Goal: Information Seeking & Learning: Learn about a topic

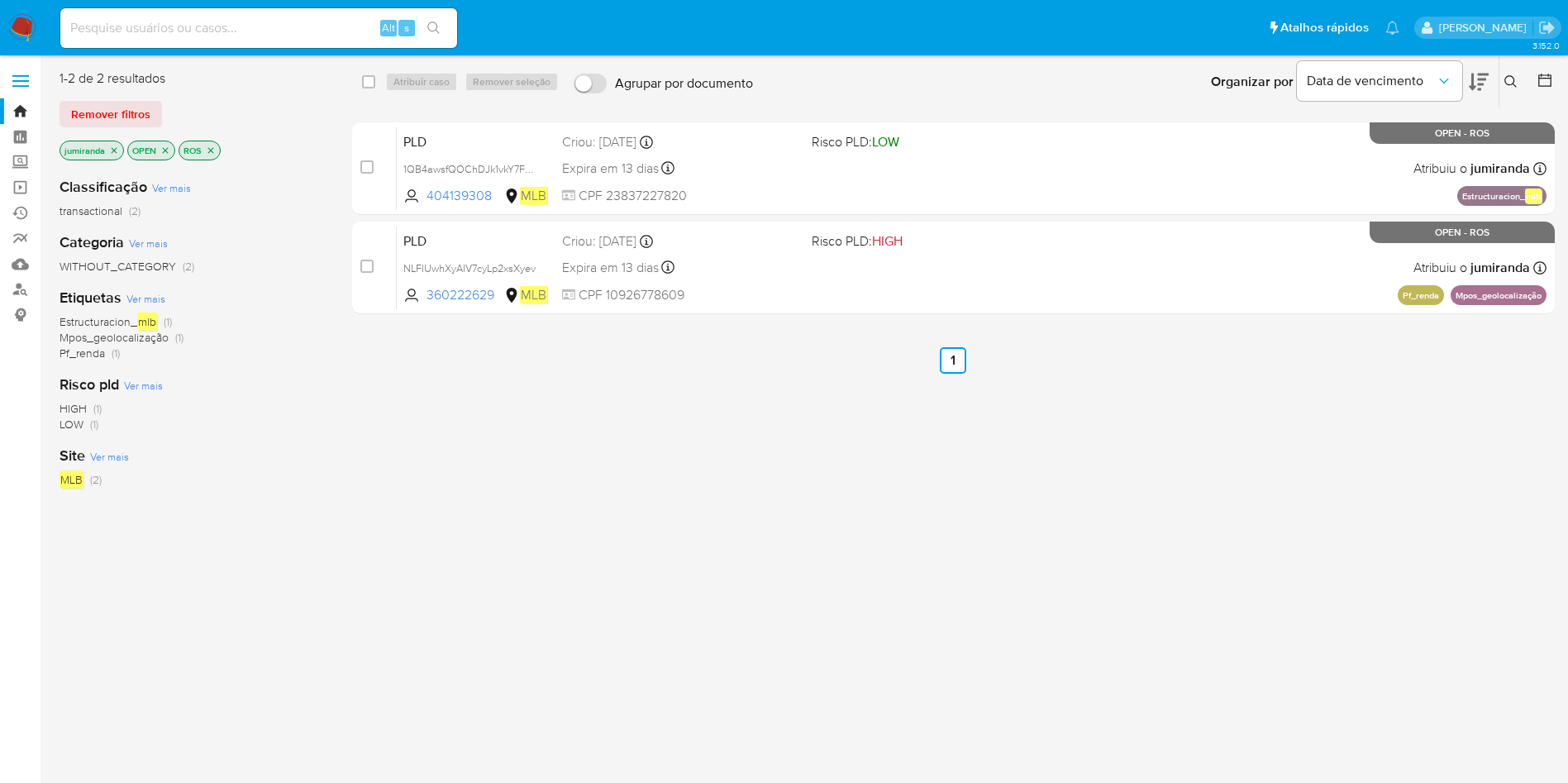
click at [906, 563] on div "select-all-cases-checkbox Atribuir caso Remover seleção Agrupar por documento O…" at bounding box center [954, 437] width 1203 height 737
click at [208, 152] on icon "close-filter" at bounding box center [211, 150] width 6 height 6
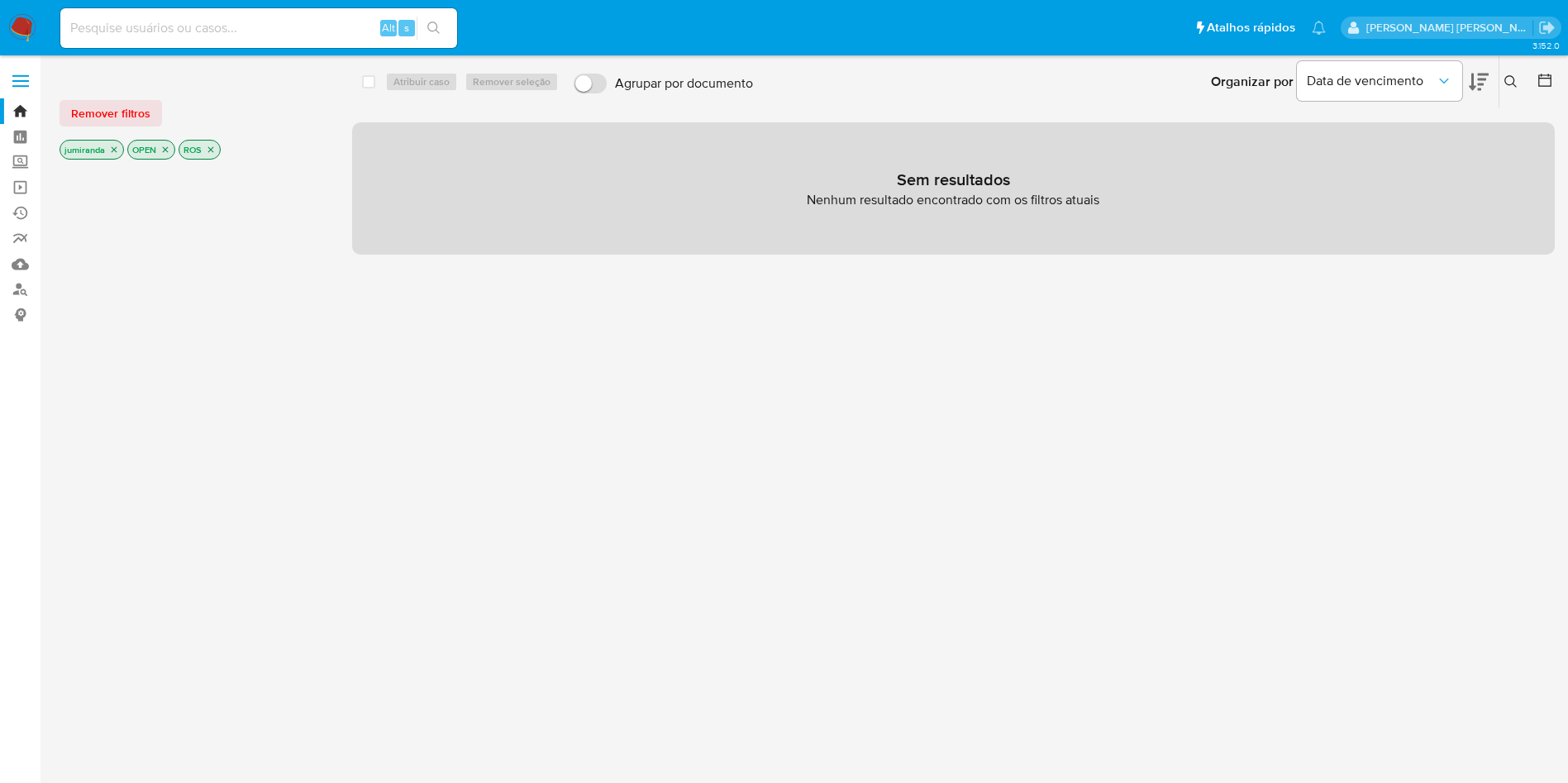
drag, startPoint x: 207, startPoint y: 151, endPoint x: 214, endPoint y: 147, distance: 8.1
click at [208, 151] on icon "close-filter" at bounding box center [211, 150] width 10 height 10
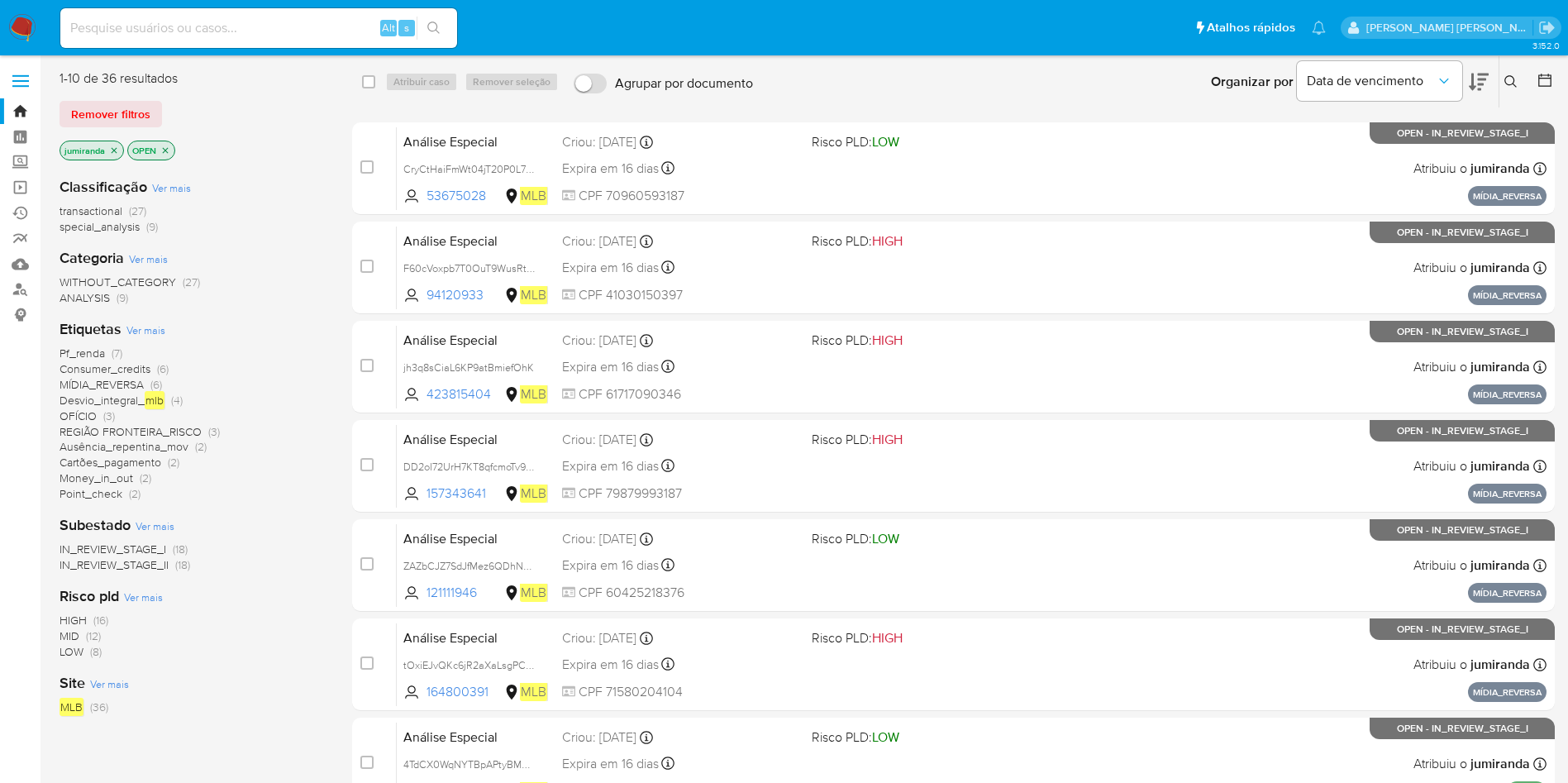
click at [312, 337] on div "Etiquetas Ver mais Pf_renda (7) Consumer_credits (6) MÍDIA_REVERSA (6) Desvio_i…" at bounding box center [192, 410] width 266 height 183
click at [308, 141] on div "jumiranda OPEN" at bounding box center [192, 152] width 265 height 23
click at [15, 265] on link "Mulan" at bounding box center [98, 264] width 196 height 25
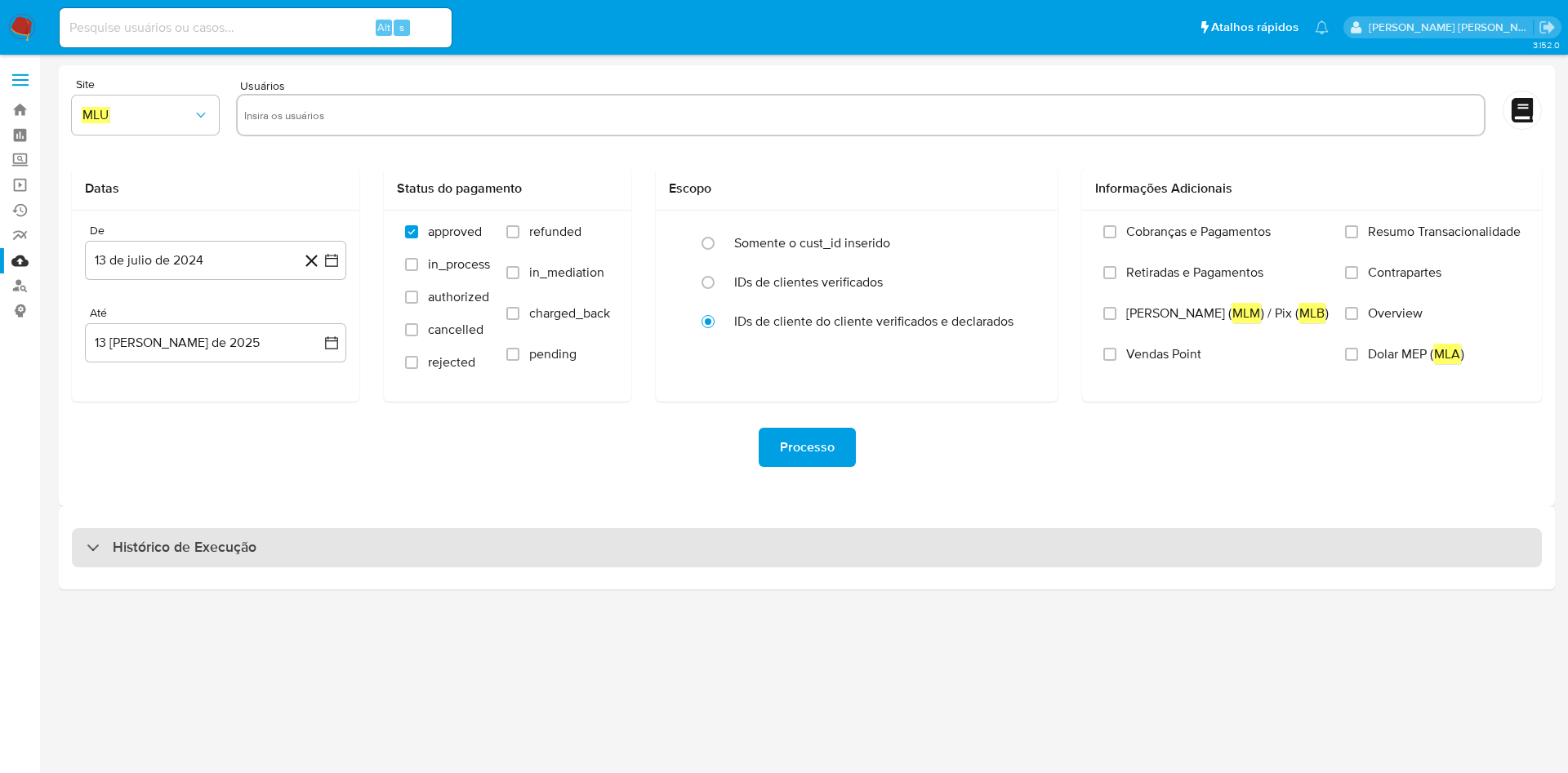
click at [311, 554] on div "Histórico de Execução" at bounding box center [806, 548] width 1470 height 39
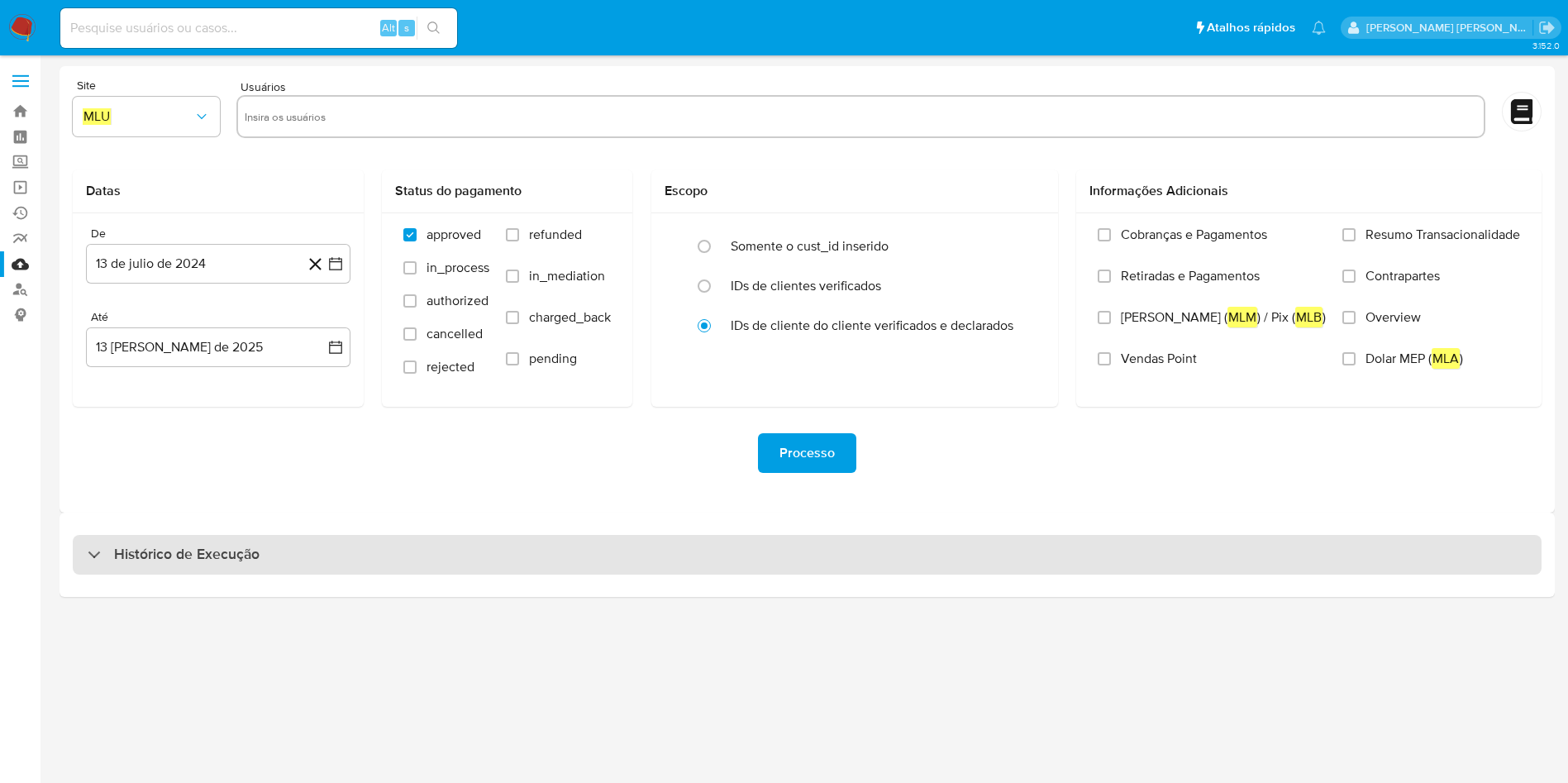
select select "10"
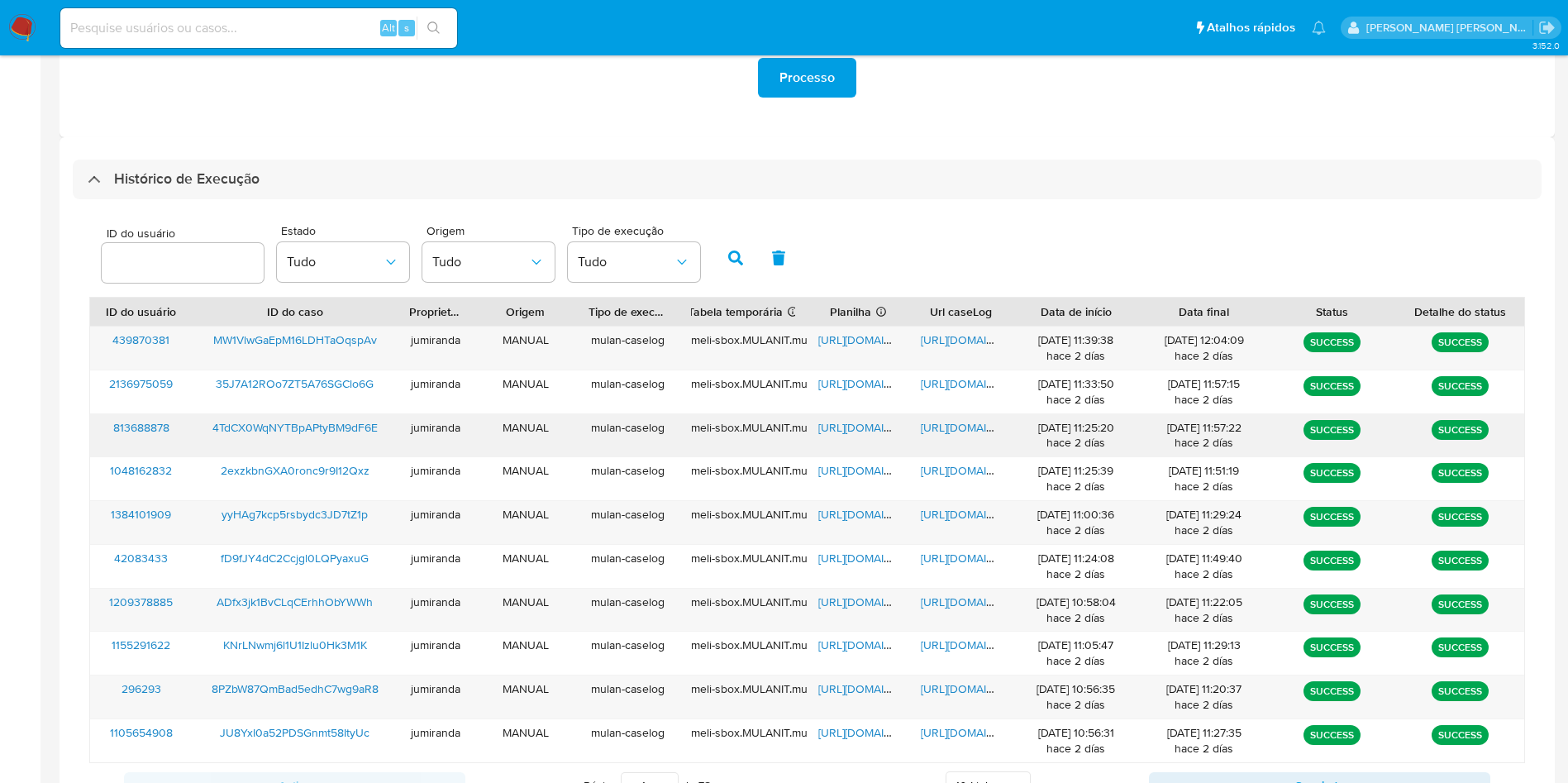
scroll to position [450, 0]
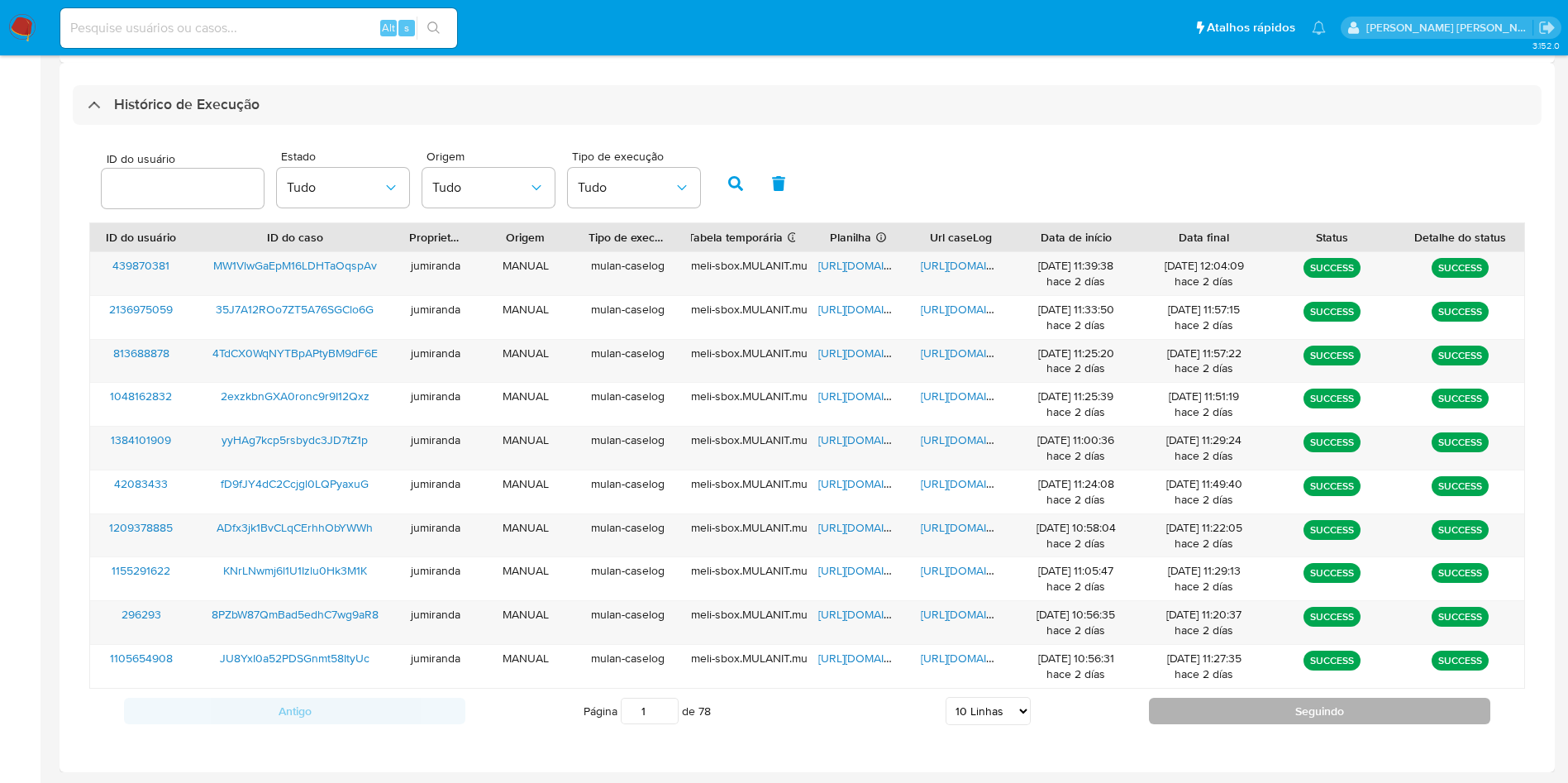
click at [1188, 716] on button "Seguindo" at bounding box center [1319, 710] width 341 height 26
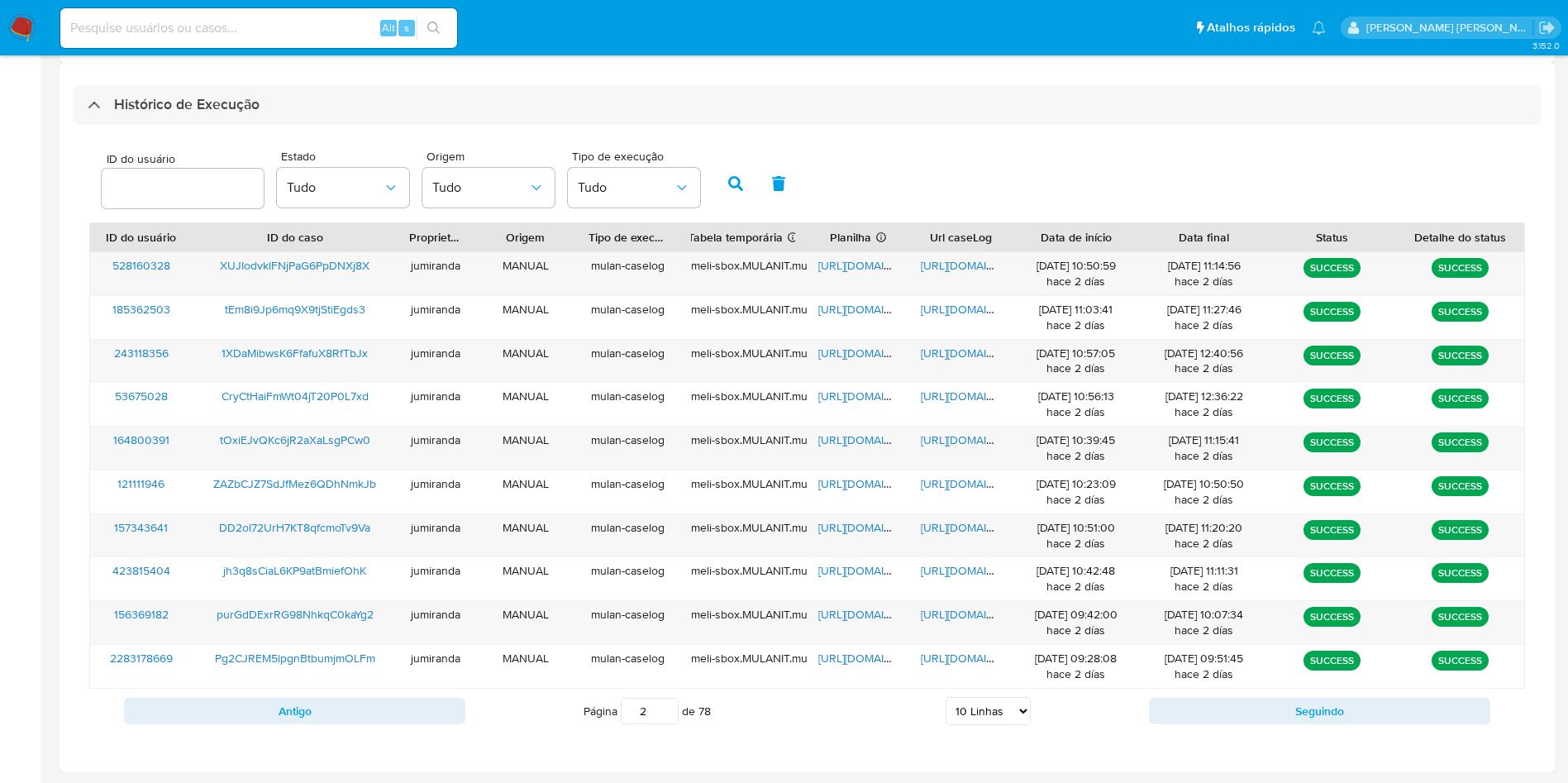
click at [1167, 697] on div "Antigo Página 2 de 78 5 Linhas 10 Linhas 20 Linhas 25 Linhas 50 Linhas 100 Linh…" at bounding box center [807, 711] width 1436 height 45
click at [1191, 731] on div "Antigo Página 2 de 78 5 Linhas 10 Linhas 20 Linhas 25 Linhas 50 Linhas 100 Linh…" at bounding box center [807, 711] width 1436 height 45
click at [1202, 722] on button "Seguindo" at bounding box center [1319, 710] width 341 height 26
click at [392, 725] on div "Antigo Página 3 de 78 5 Linhas 10 Linhas 20 Linhas 25 Linhas 50 Linhas 100 Linh…" at bounding box center [807, 711] width 1436 height 45
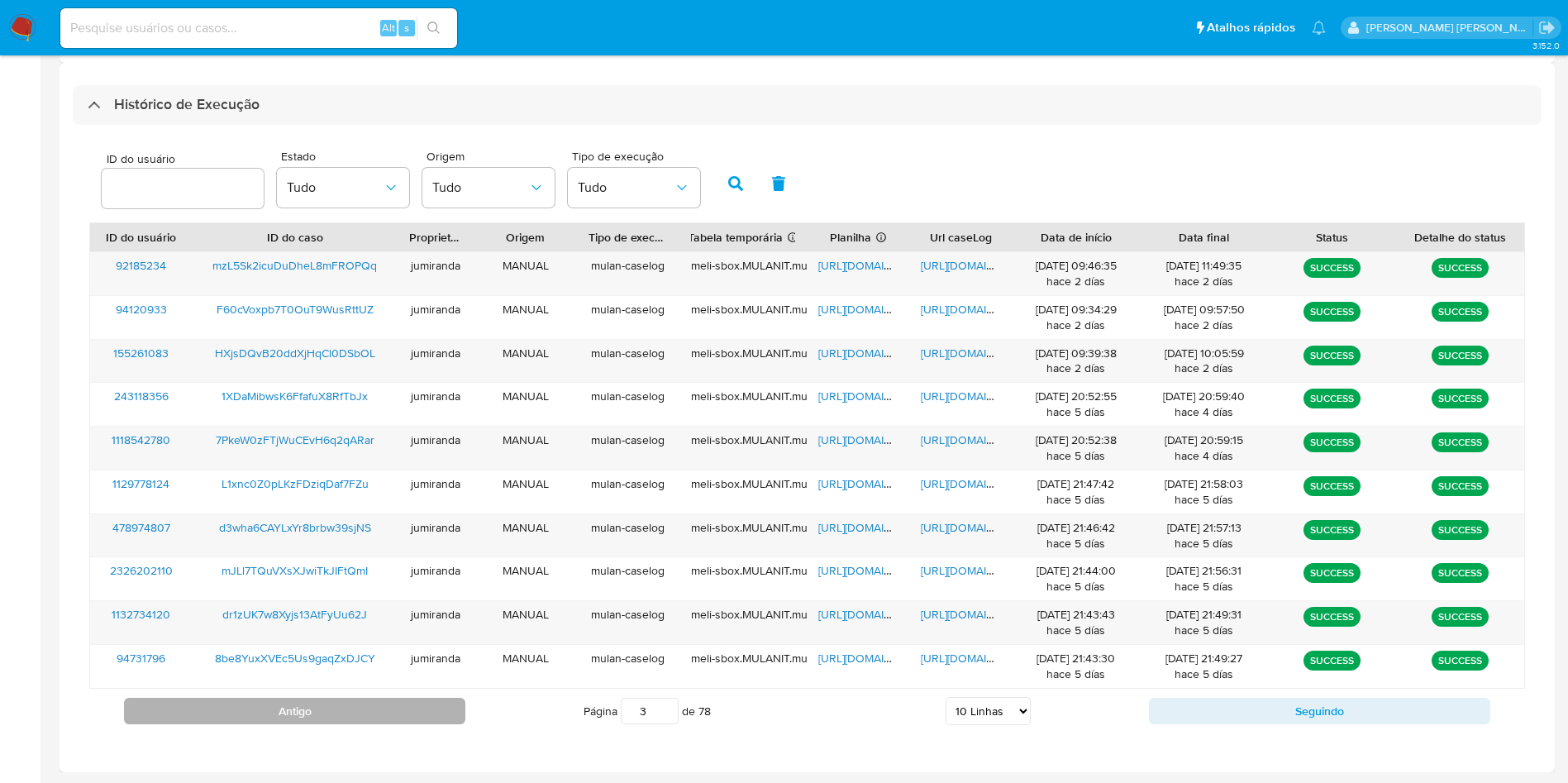
click at [405, 708] on button "Antigo" at bounding box center [294, 710] width 341 height 26
click at [422, 708] on button "Antigo" at bounding box center [294, 710] width 341 height 26
type input "1"
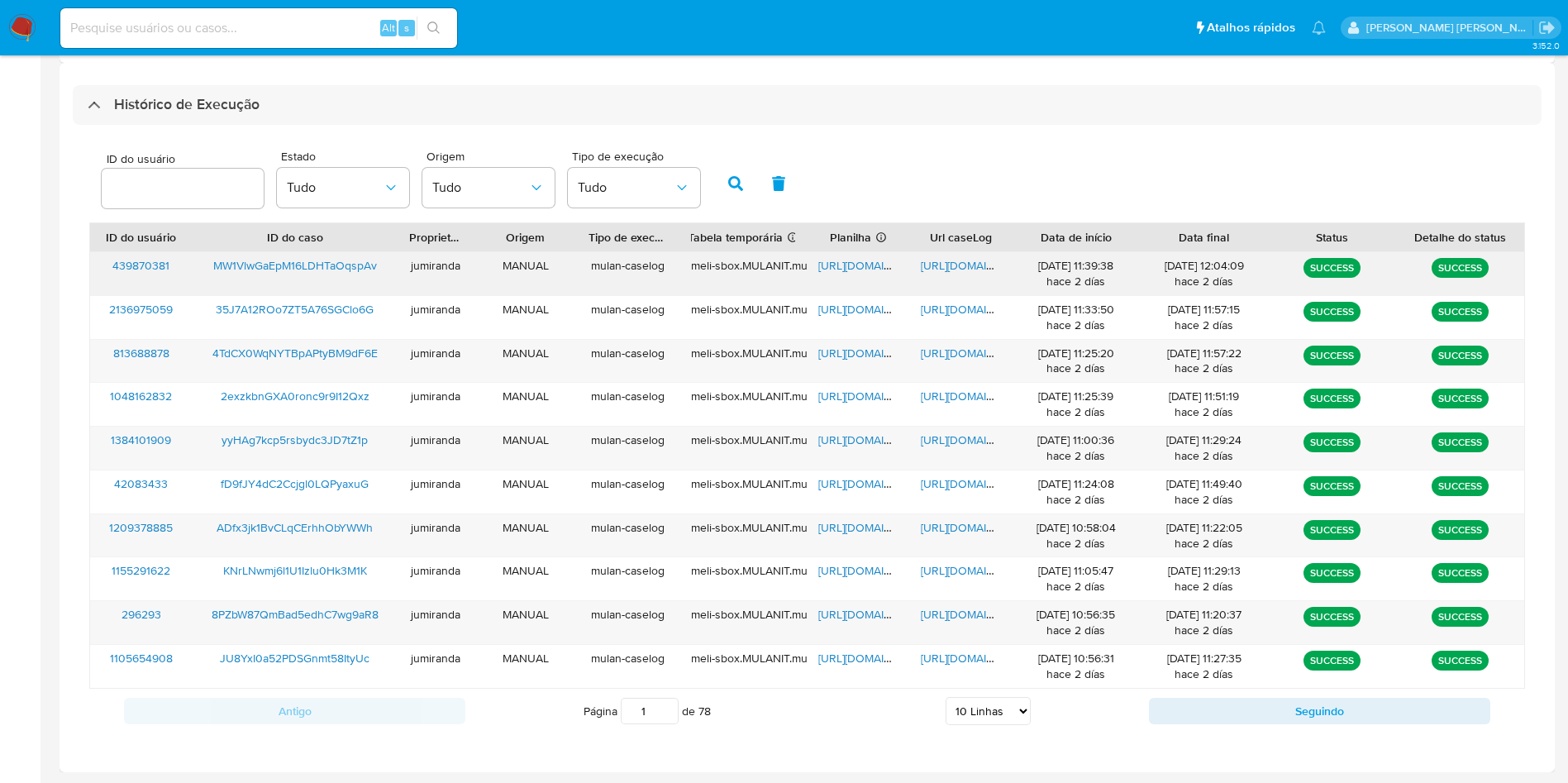
click at [837, 258] on span "[URL][DOMAIN_NAME]" at bounding box center [875, 265] width 114 height 16
drag, startPoint x: 950, startPoint y: 261, endPoint x: 760, endPoint y: 266, distance: 190.1
click at [953, 261] on span "[URL][DOMAIN_NAME]" at bounding box center [978, 265] width 114 height 16
click at [311, 270] on span "MW1VlwGaEpM16LDHTaOqspAv" at bounding box center [295, 265] width 163 height 16
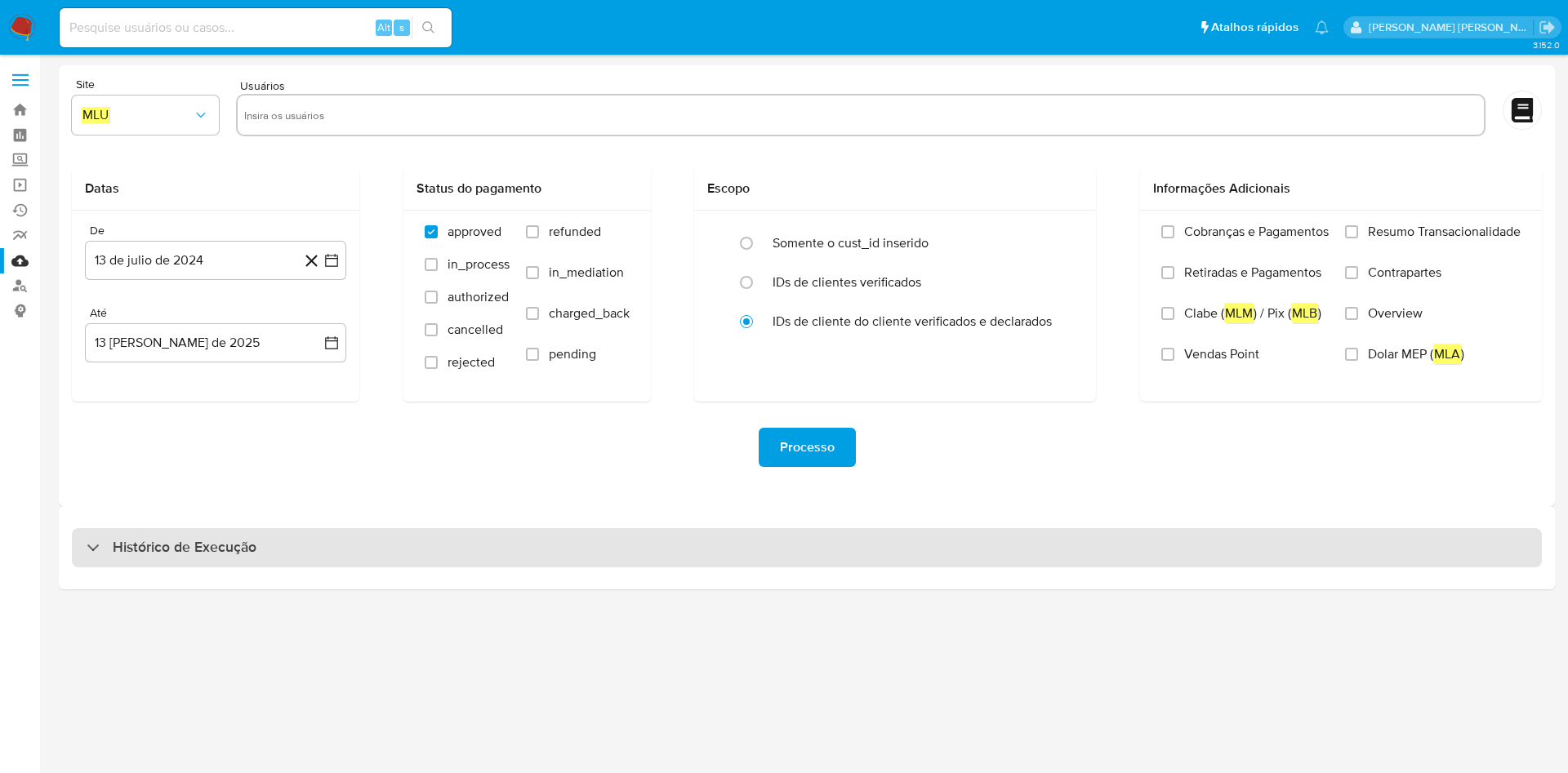
click at [506, 555] on div "Histórico de Execução" at bounding box center [806, 548] width 1470 height 39
select select "10"
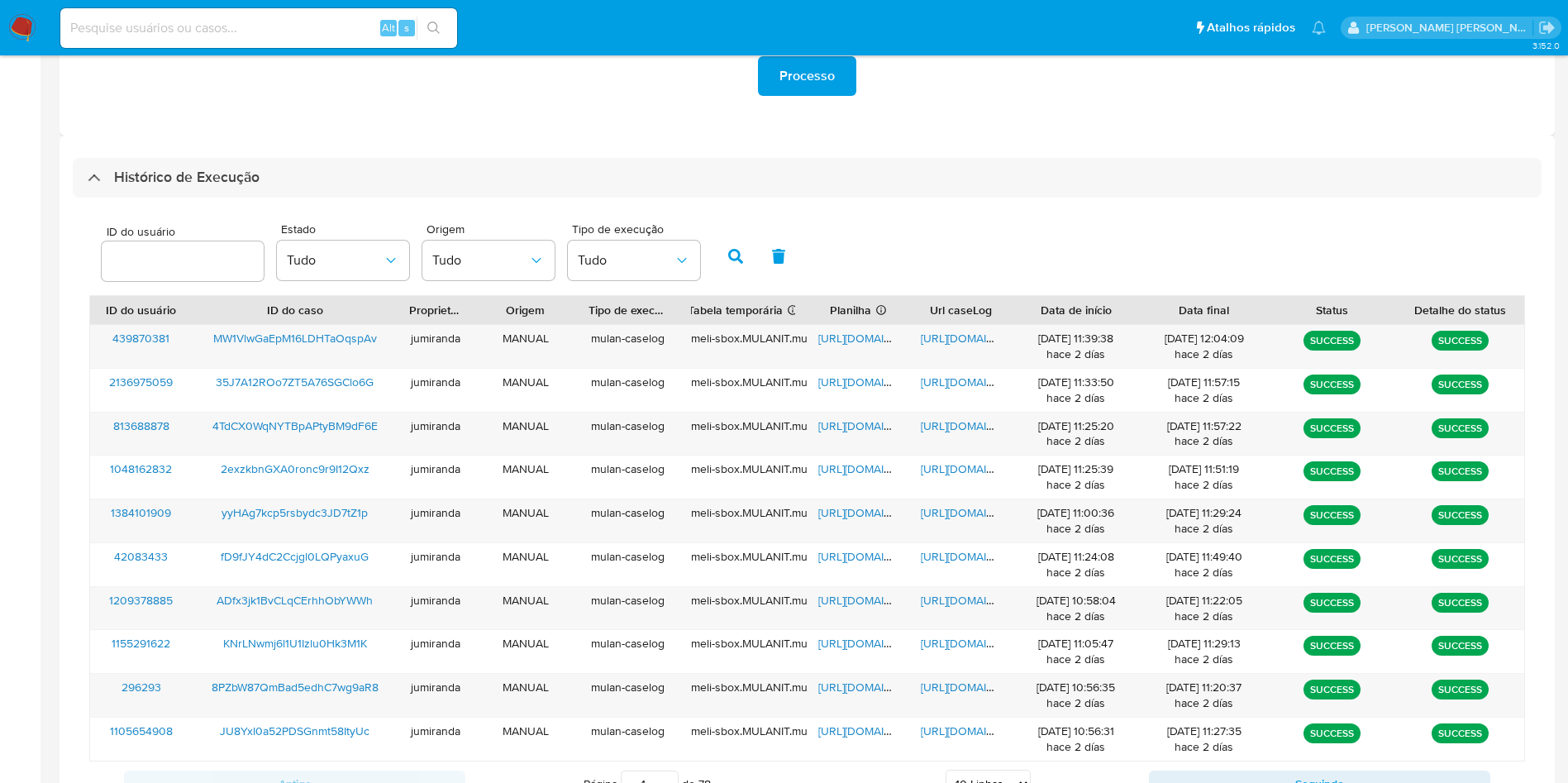
scroll to position [450, 0]
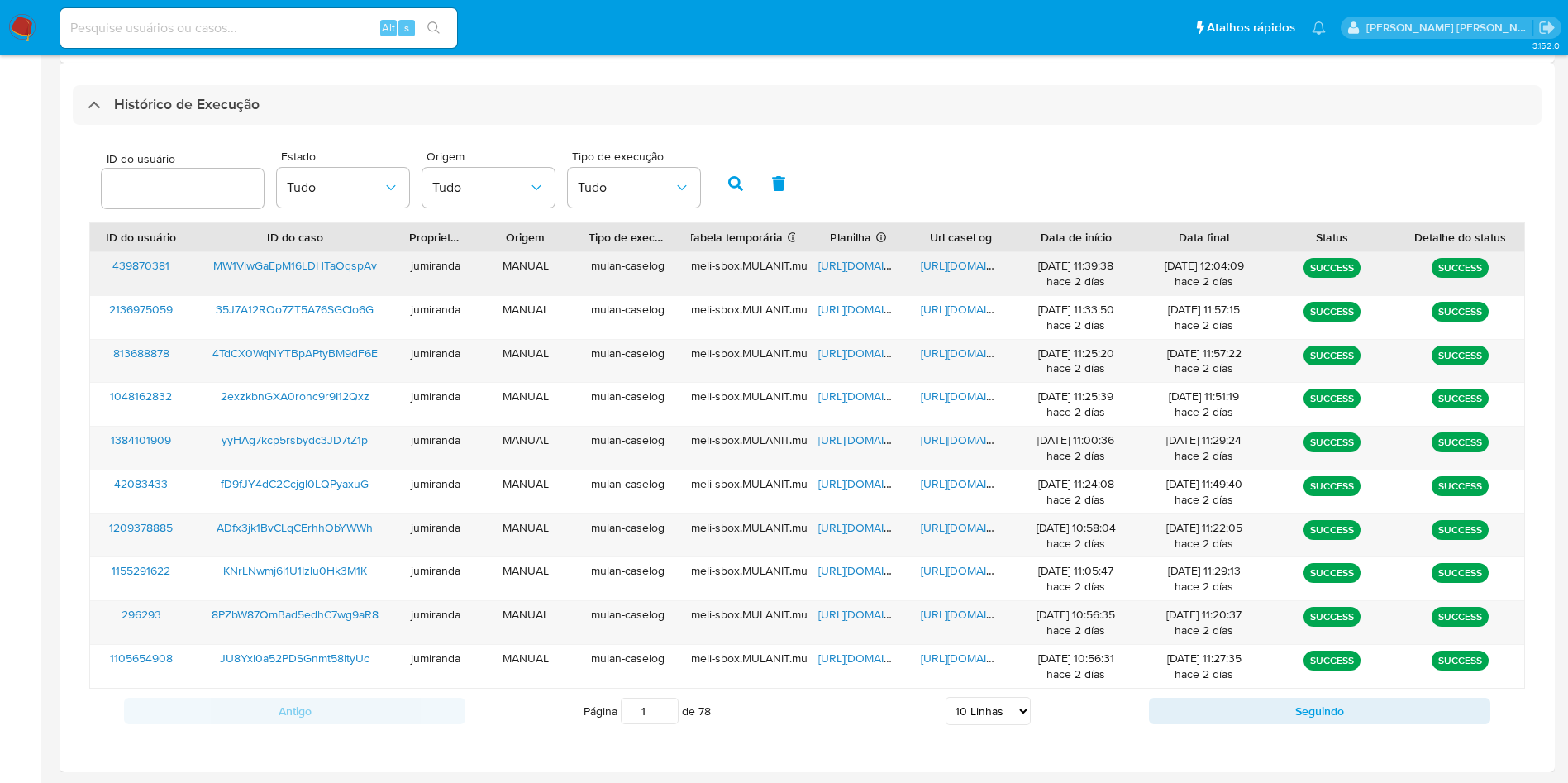
click at [873, 265] on span "[URL][DOMAIN_NAME]" at bounding box center [875, 265] width 114 height 16
click at [976, 260] on span "[URL][DOMAIN_NAME]" at bounding box center [978, 265] width 114 height 16
click at [309, 264] on span "MW1VlwGaEpM16LDHTaOqspAv" at bounding box center [295, 265] width 163 height 16
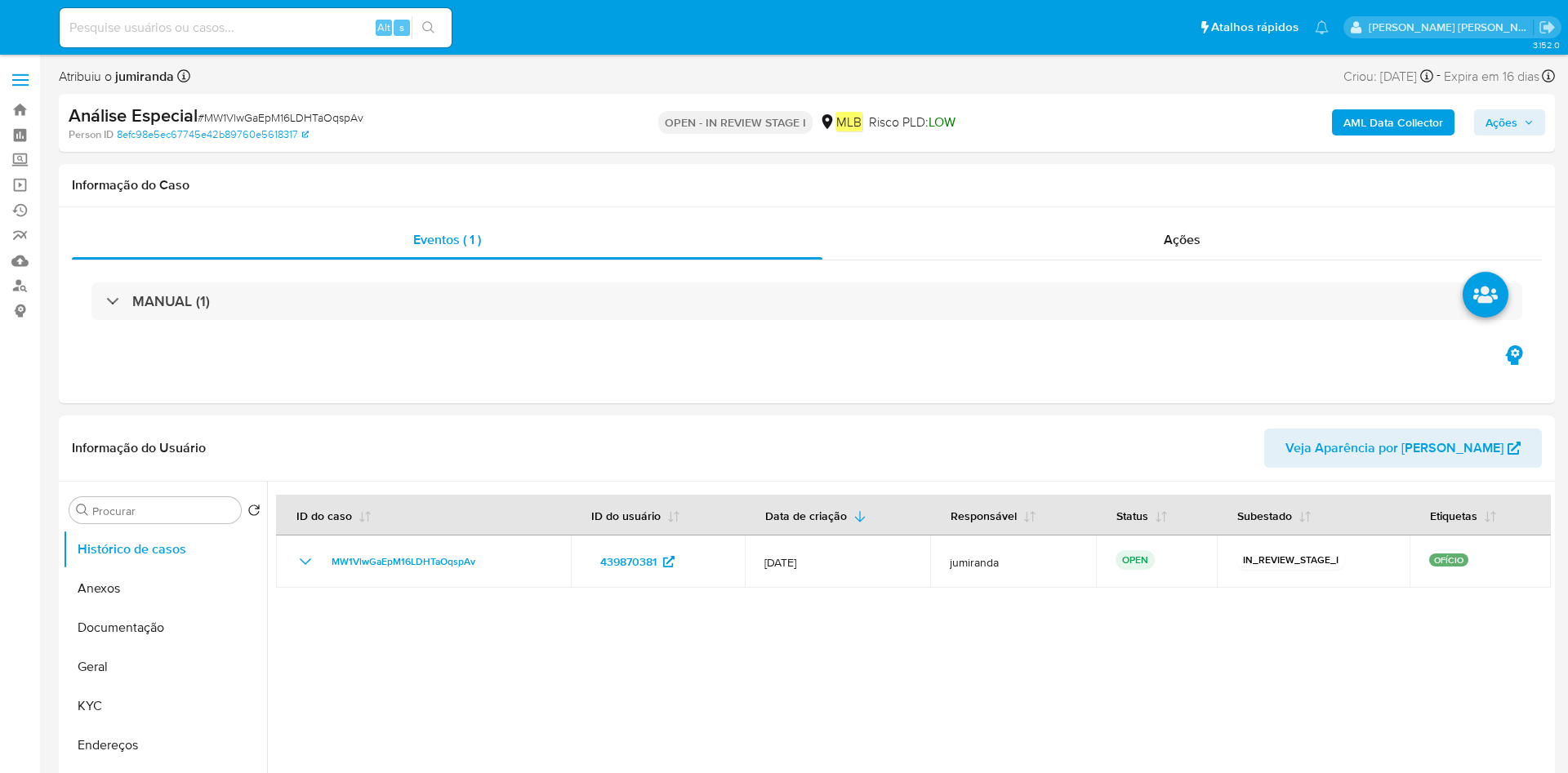
select select "10"
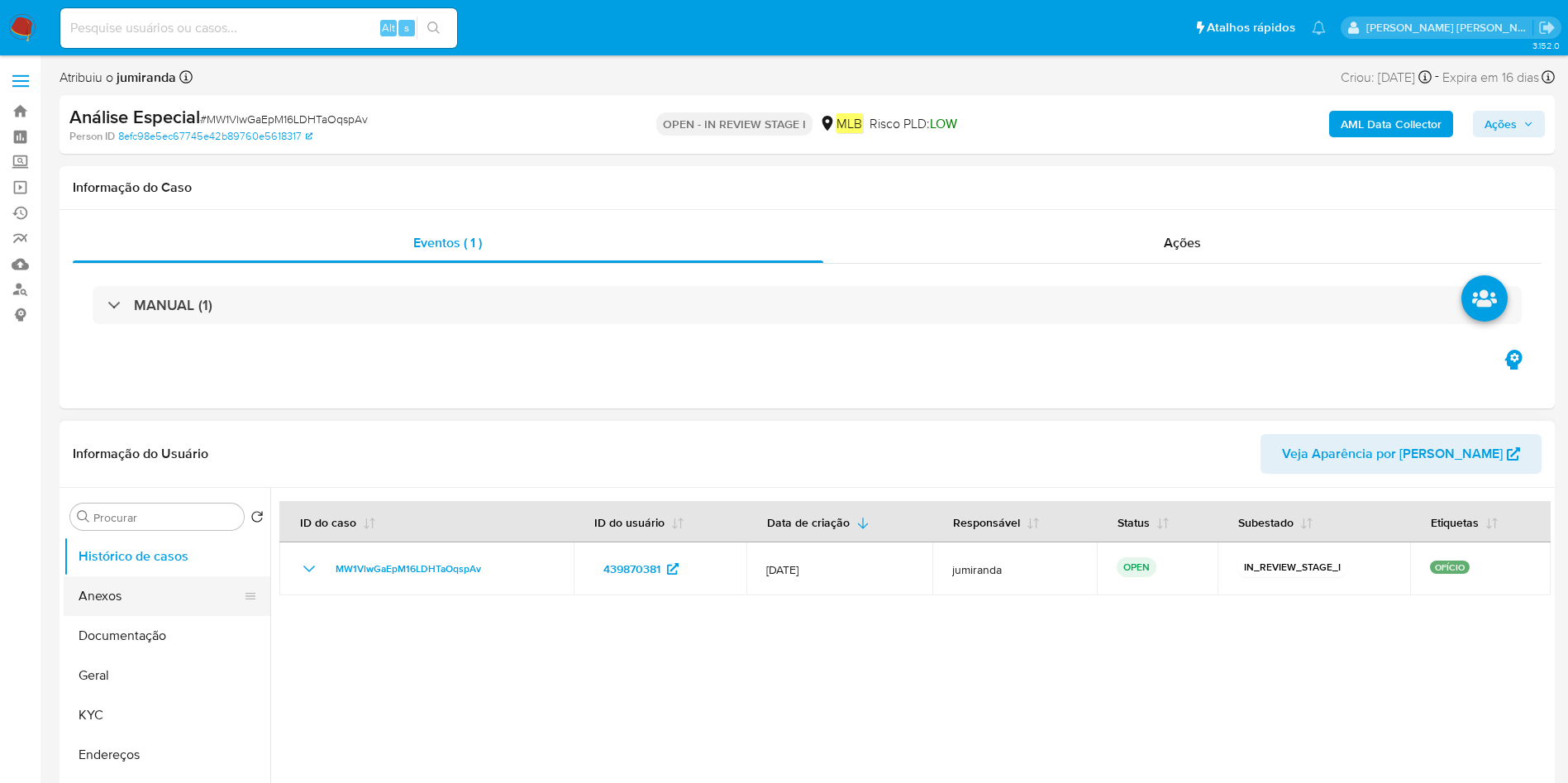
click at [101, 612] on button "Anexos" at bounding box center [161, 596] width 193 height 40
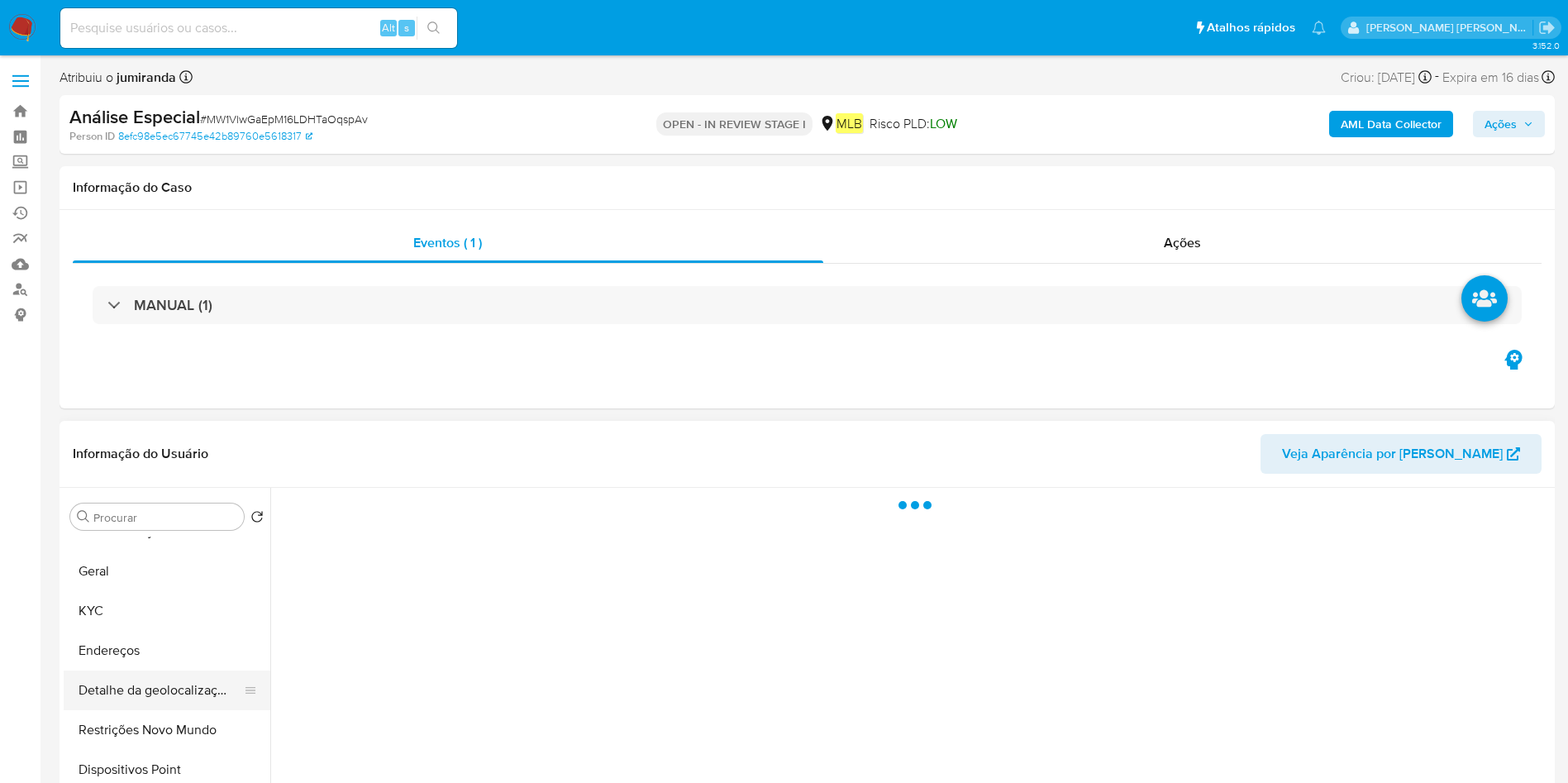
scroll to position [248, 0]
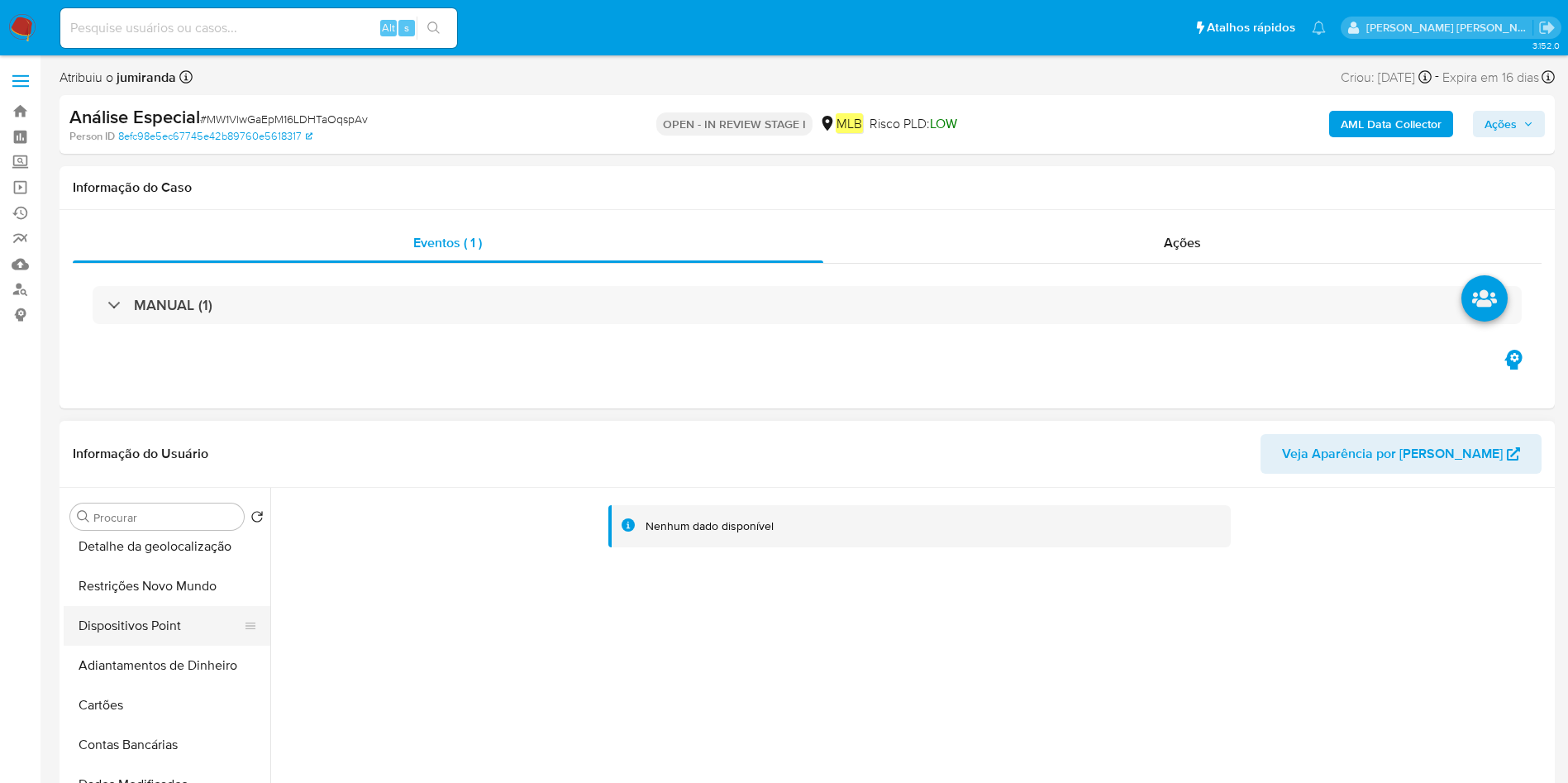
click at [168, 614] on button "Dispositivos Point" at bounding box center [161, 625] width 193 height 40
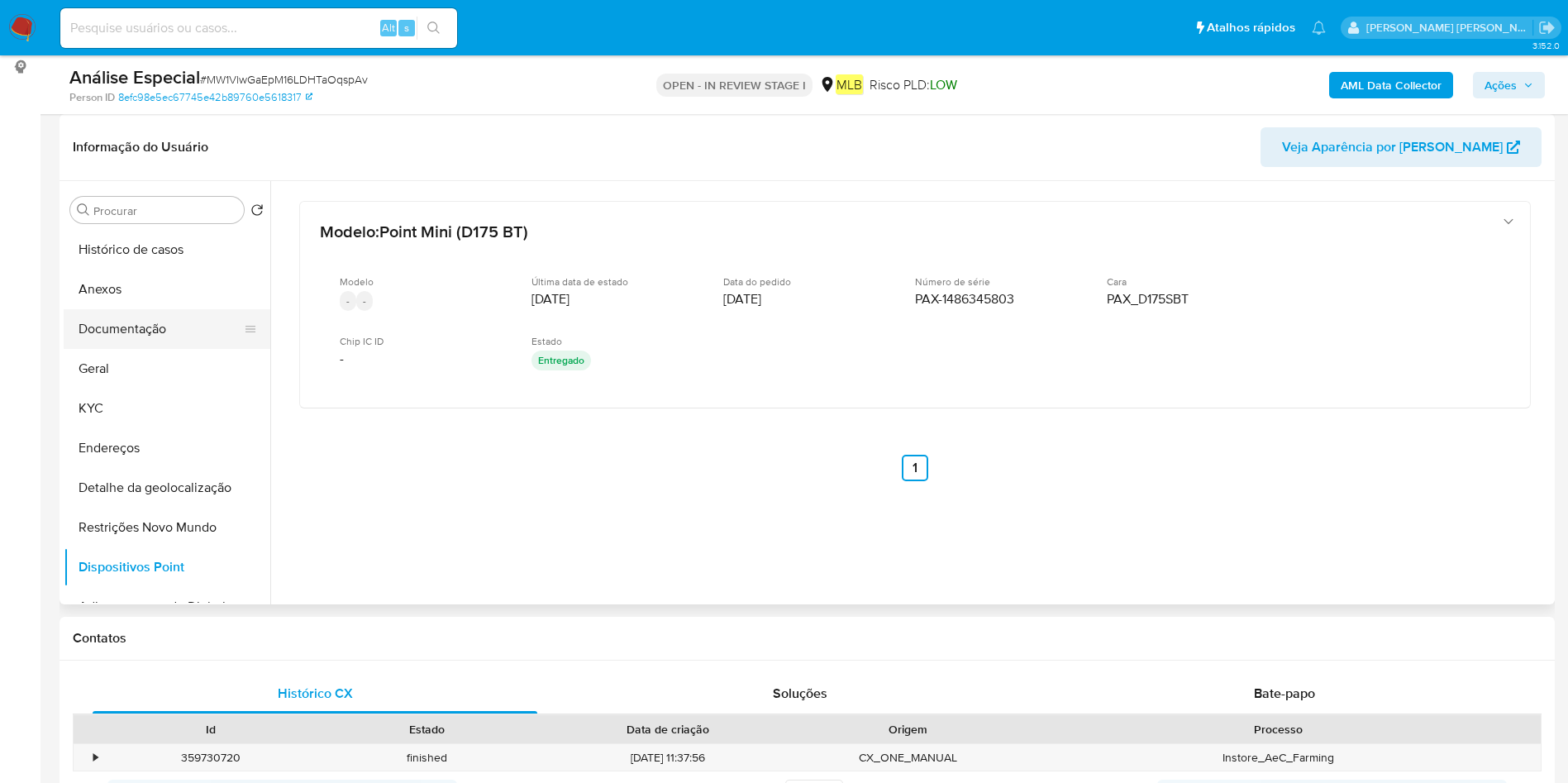
click at [134, 337] on button "Documentação" at bounding box center [161, 329] width 193 height 40
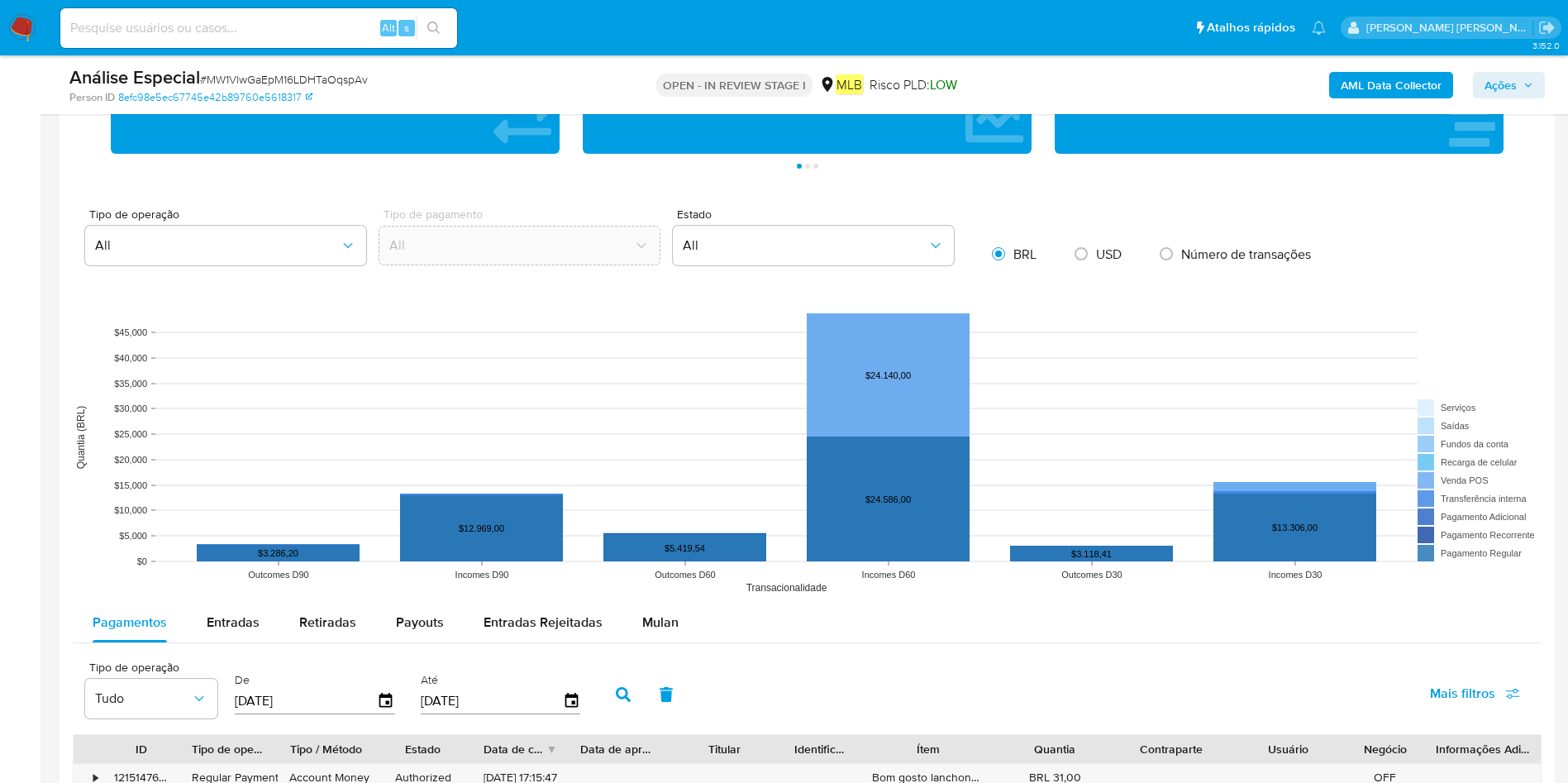
scroll to position [1489, 0]
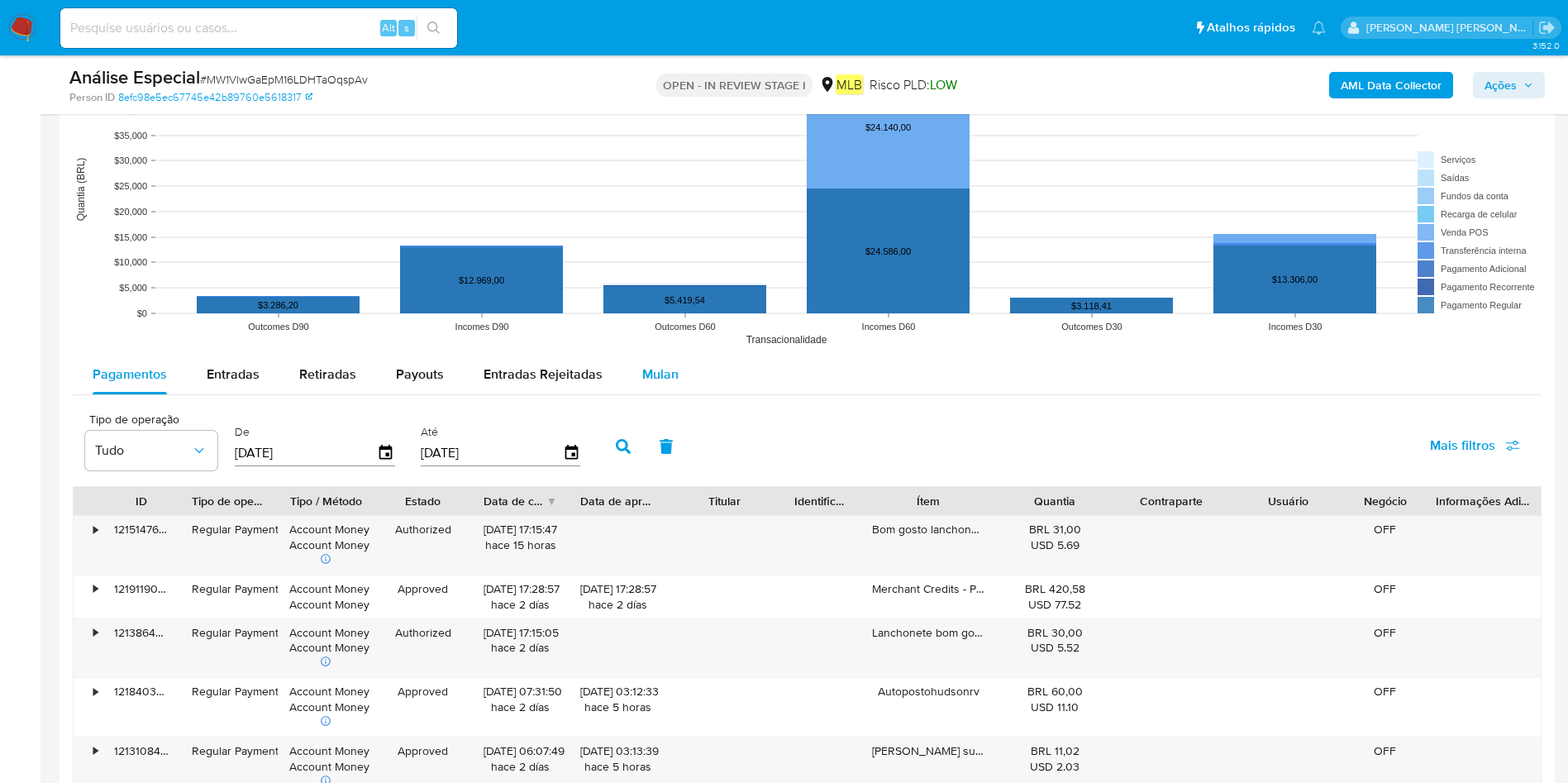
click at [647, 387] on div "Mulan" at bounding box center [661, 375] width 37 height 40
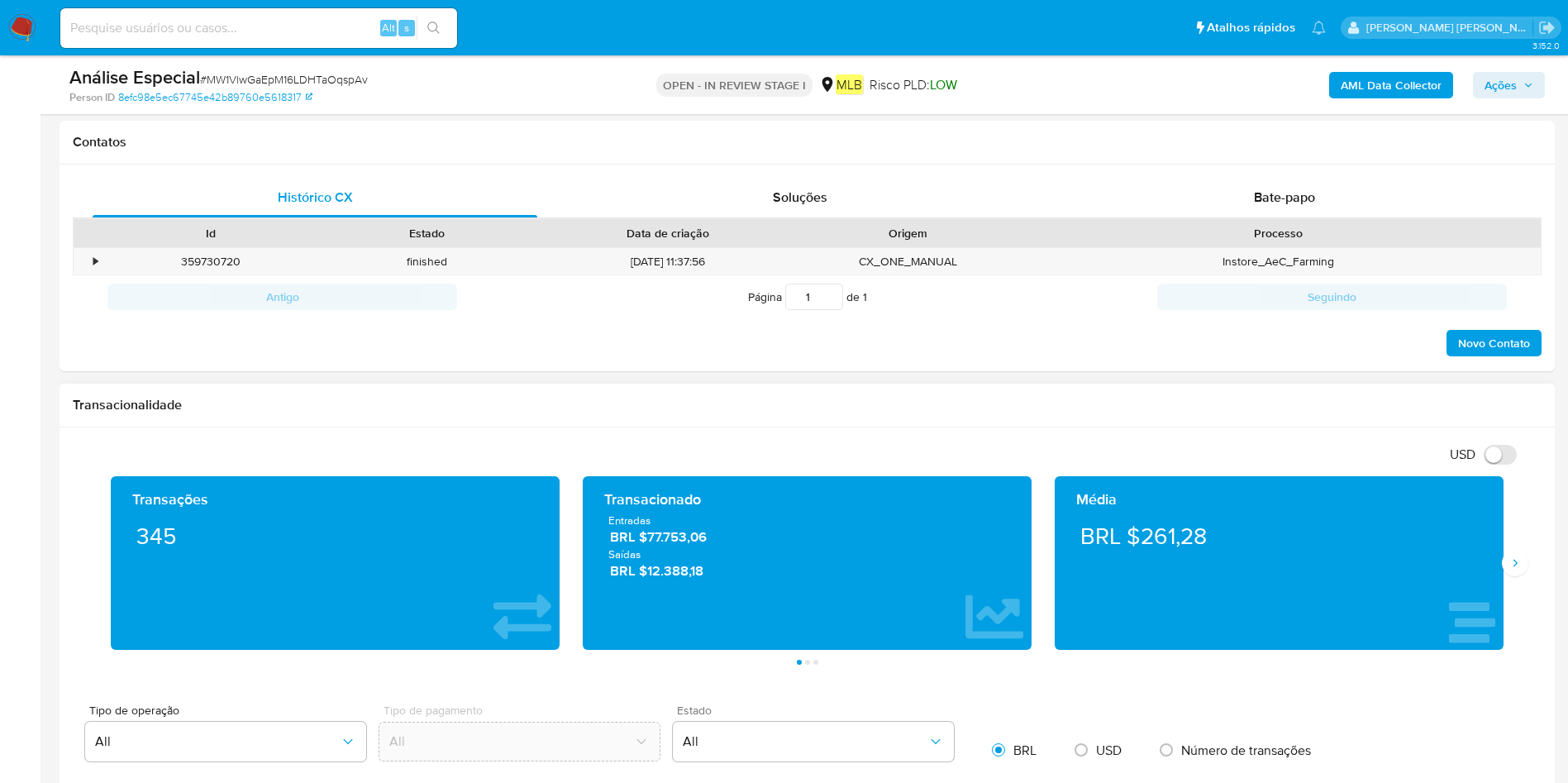
scroll to position [497, 0]
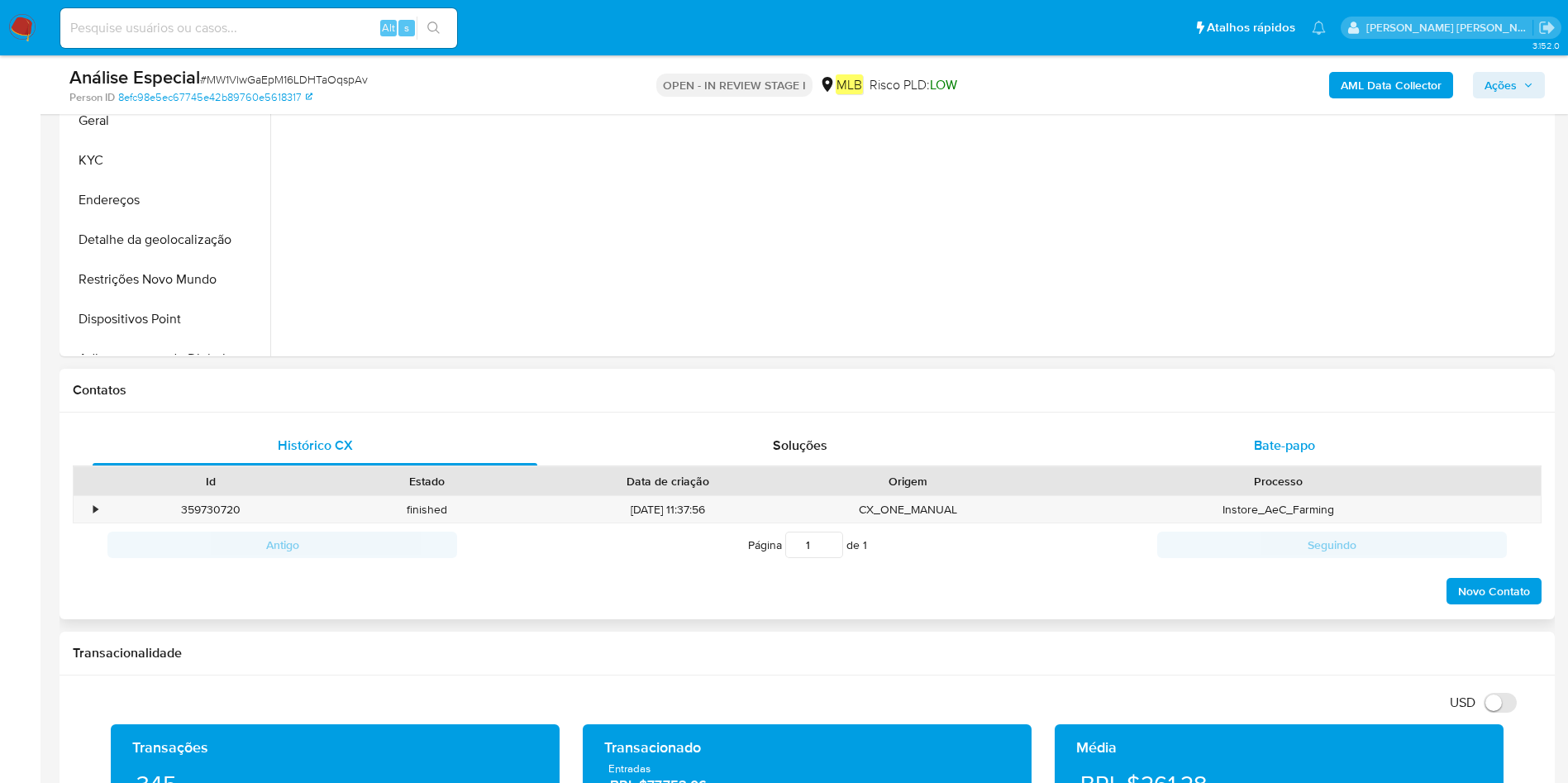
click at [1249, 439] on div "Bate-papo" at bounding box center [1285, 445] width 445 height 40
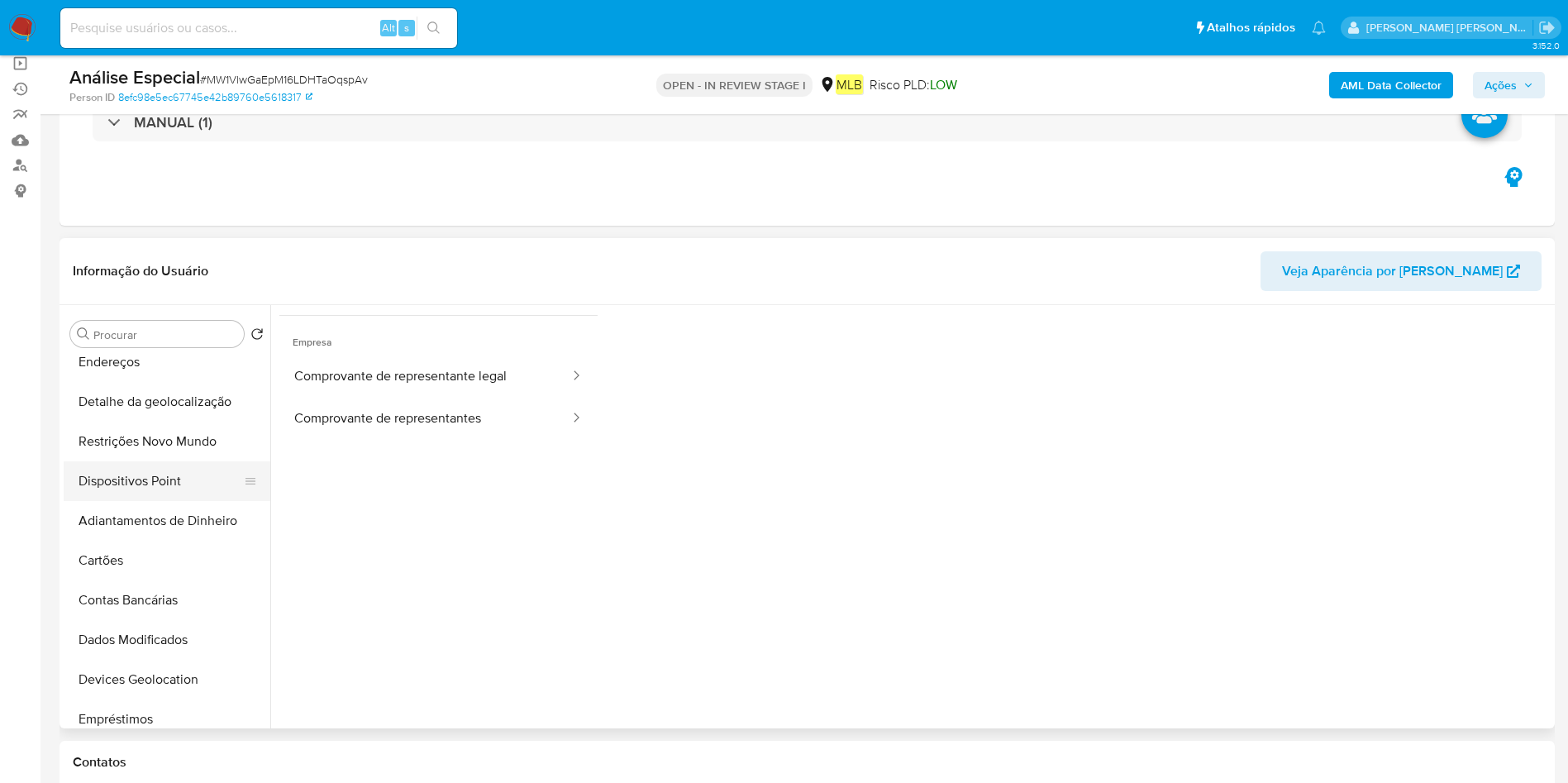
scroll to position [248, 0]
click at [176, 447] on button "Dispositivos Point" at bounding box center [161, 443] width 193 height 40
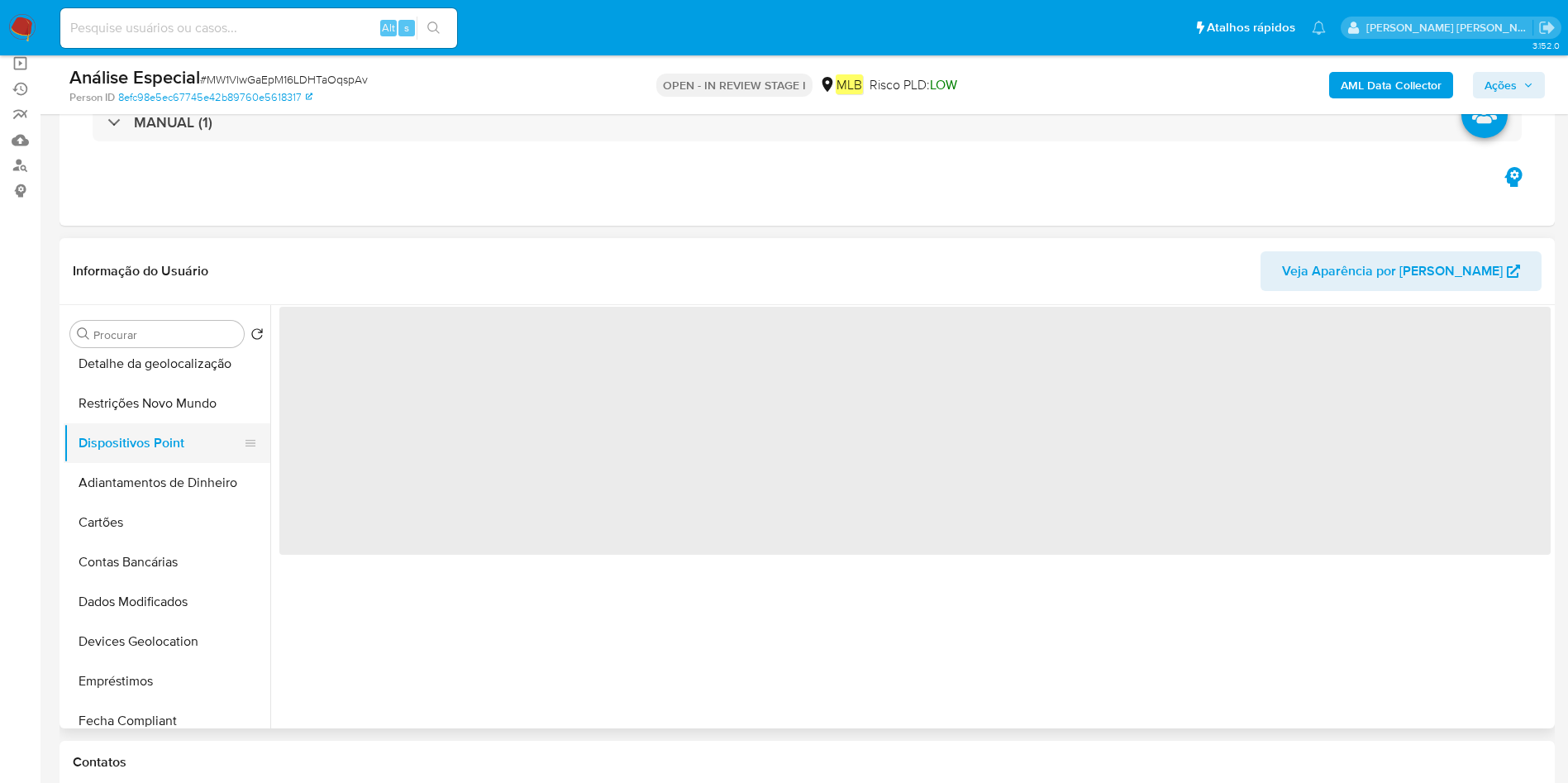
scroll to position [0, 0]
click at [169, 485] on button "Adiantamentos de Dinheiro" at bounding box center [161, 483] width 193 height 40
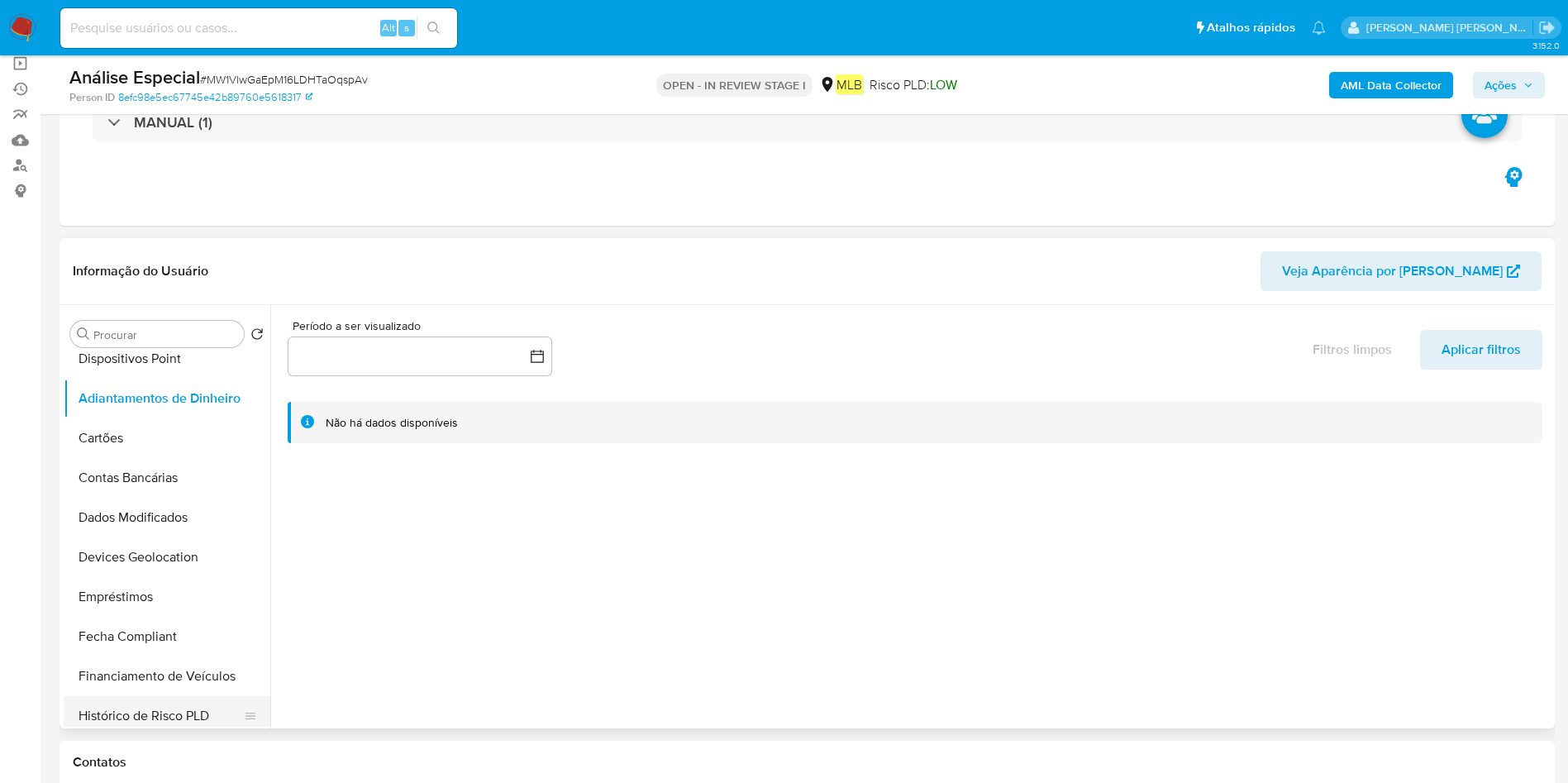
scroll to position [124, 0]
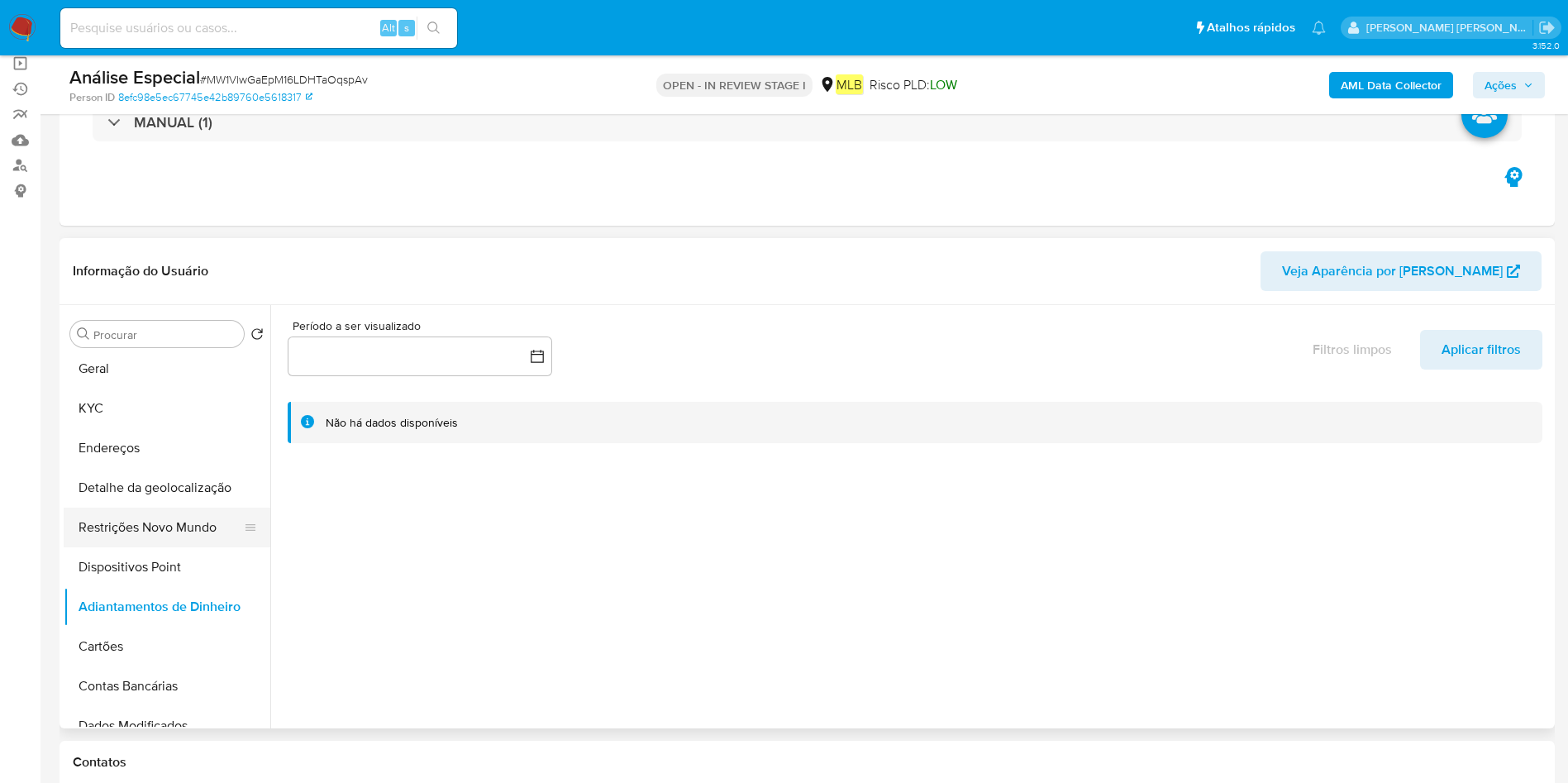
click at [194, 513] on button "Restrições Novo Mundo" at bounding box center [161, 527] width 193 height 40
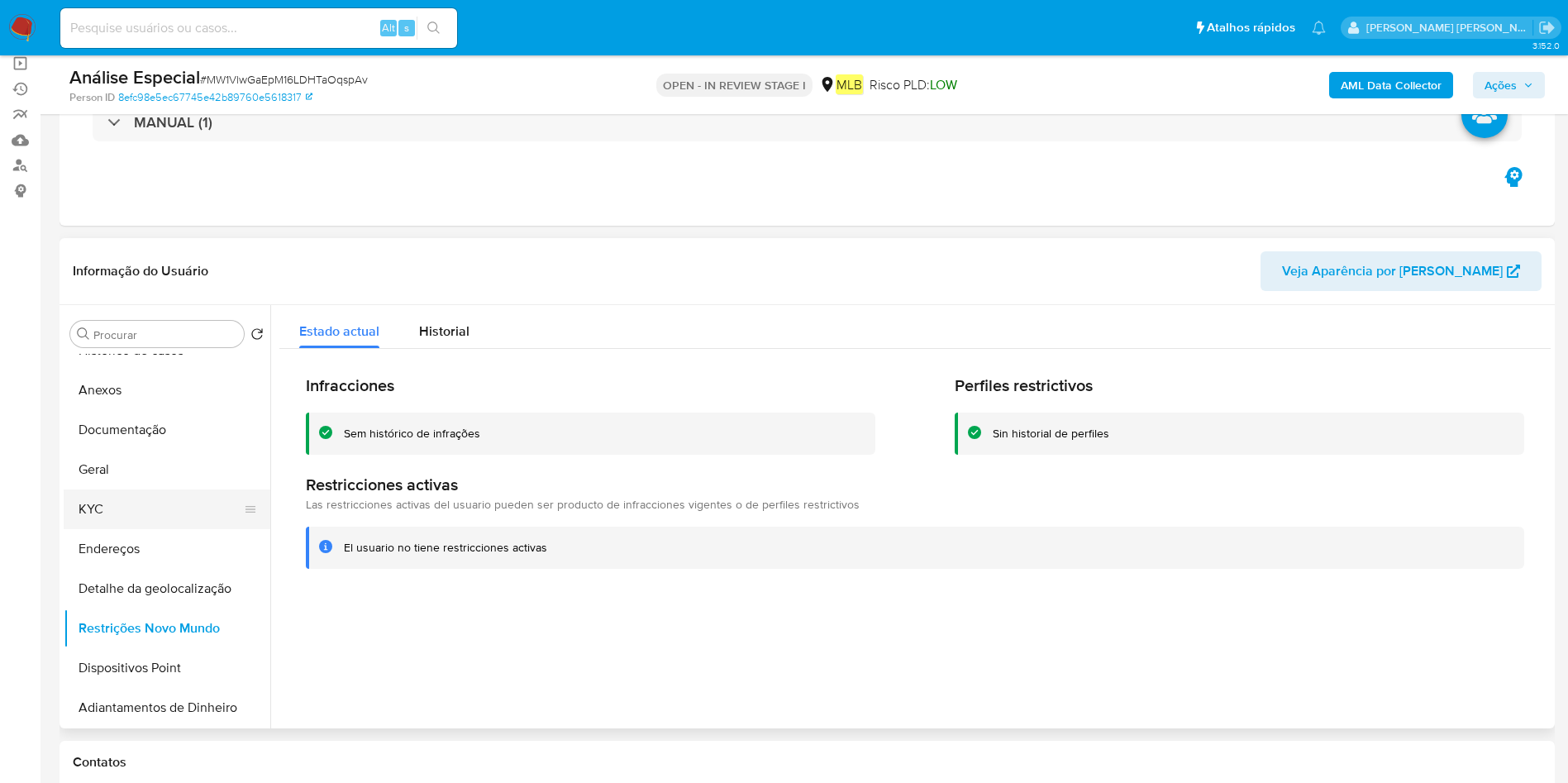
scroll to position [0, 0]
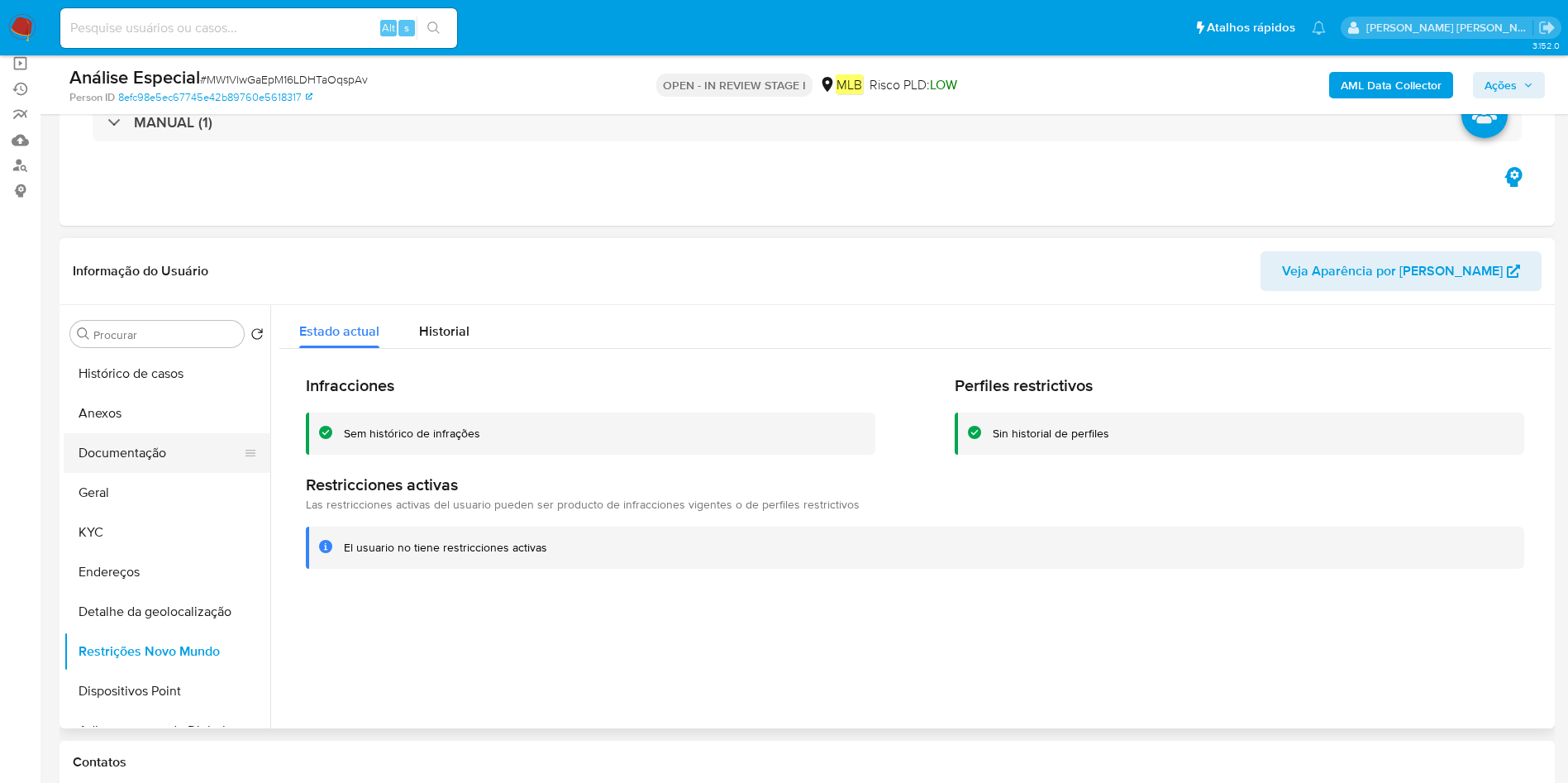
click at [181, 457] on button "Documentação" at bounding box center [161, 453] width 193 height 40
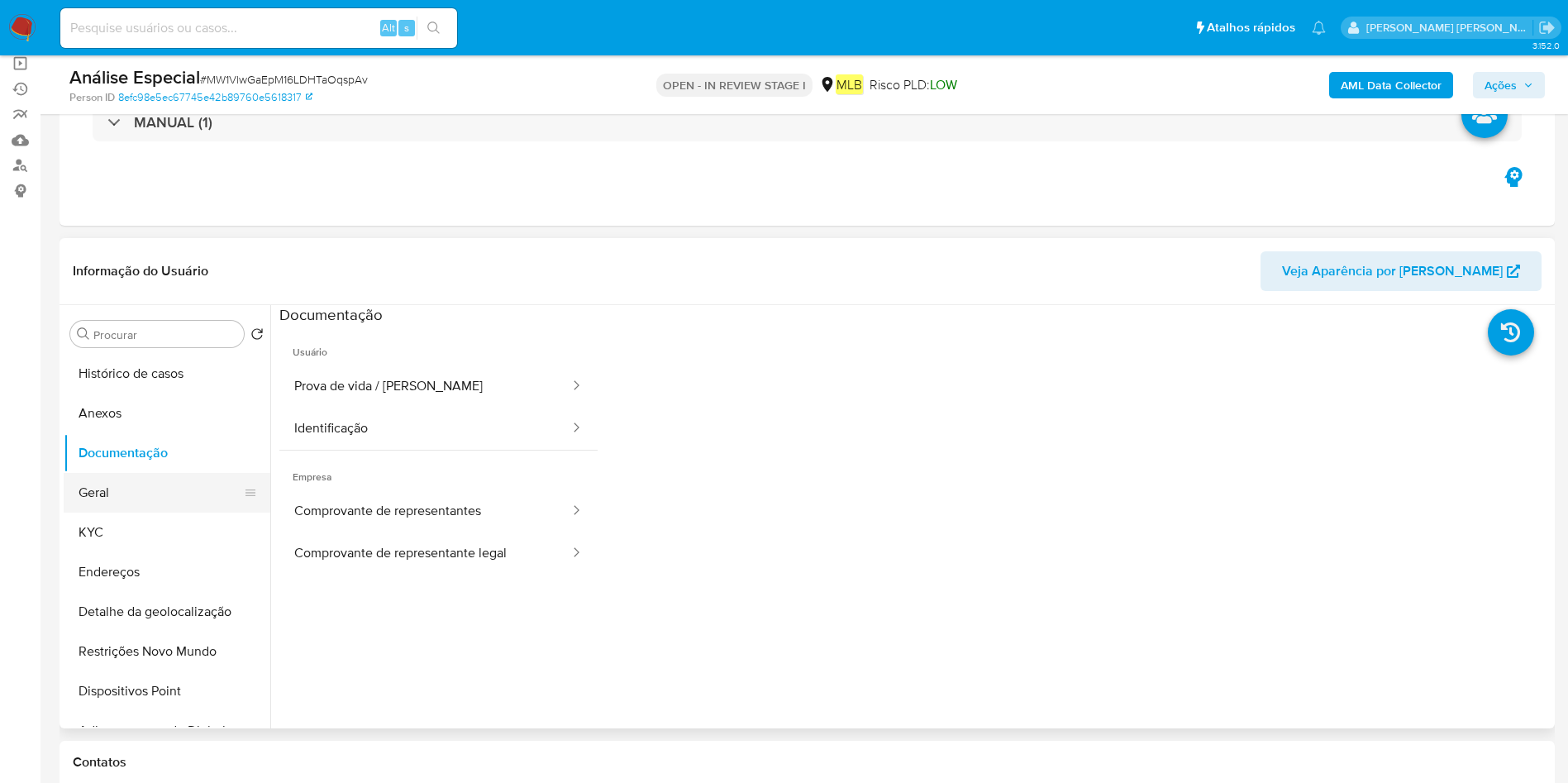
click at [108, 487] on button "Geral" at bounding box center [161, 493] width 193 height 40
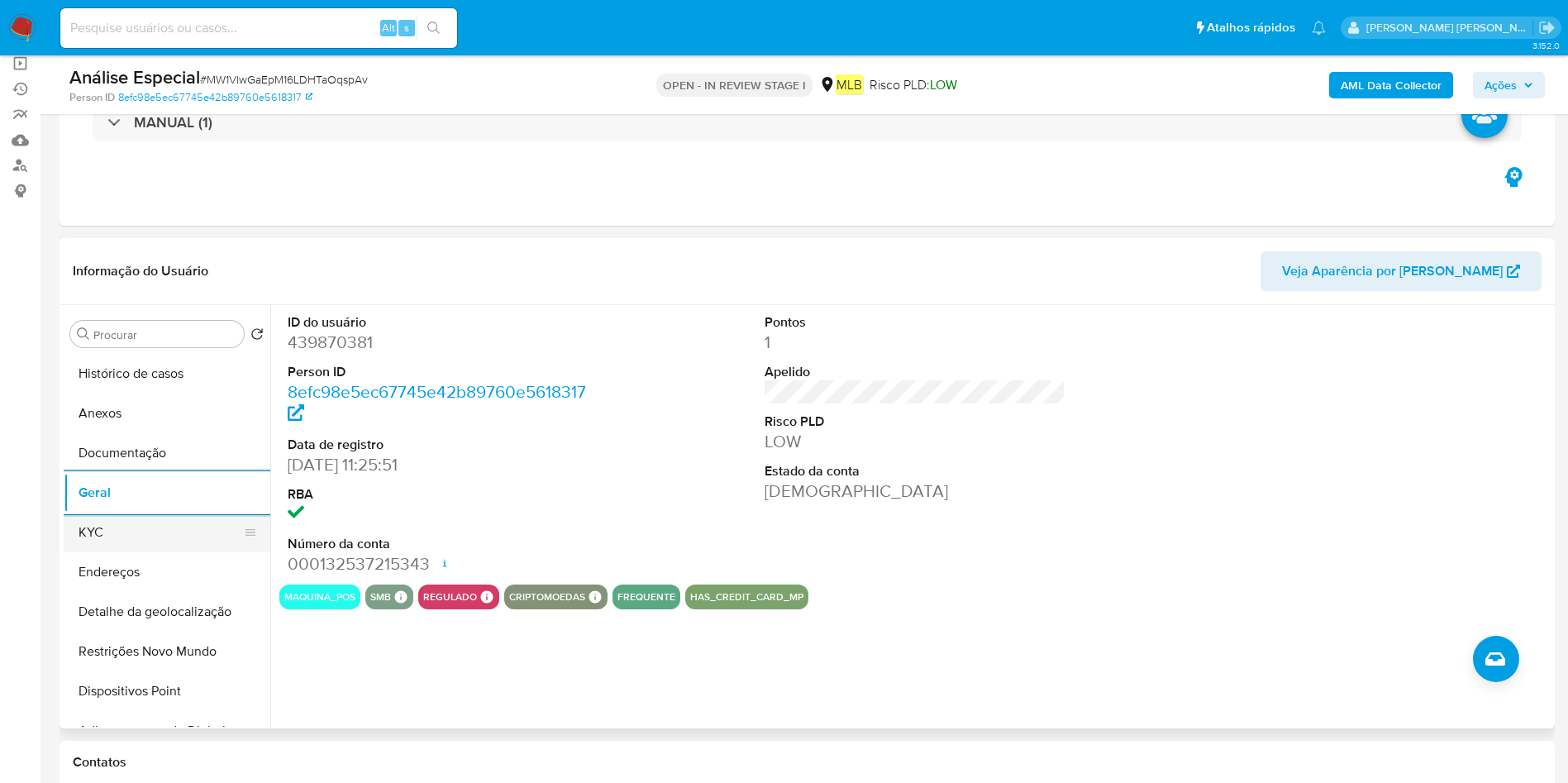
click at [163, 530] on button "KYC" at bounding box center [161, 532] width 193 height 40
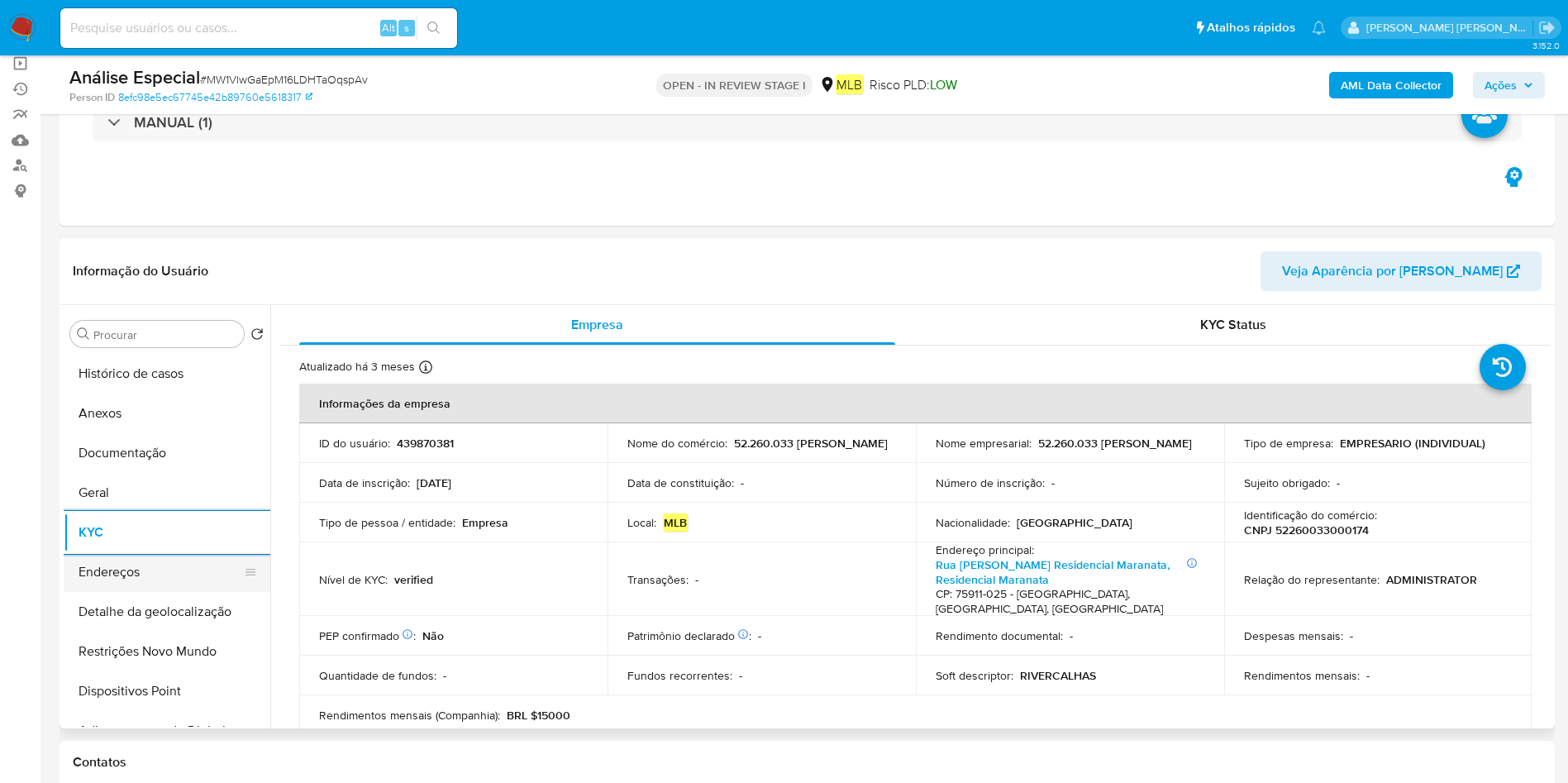
click at [173, 561] on button "Endereços" at bounding box center [161, 572] width 193 height 40
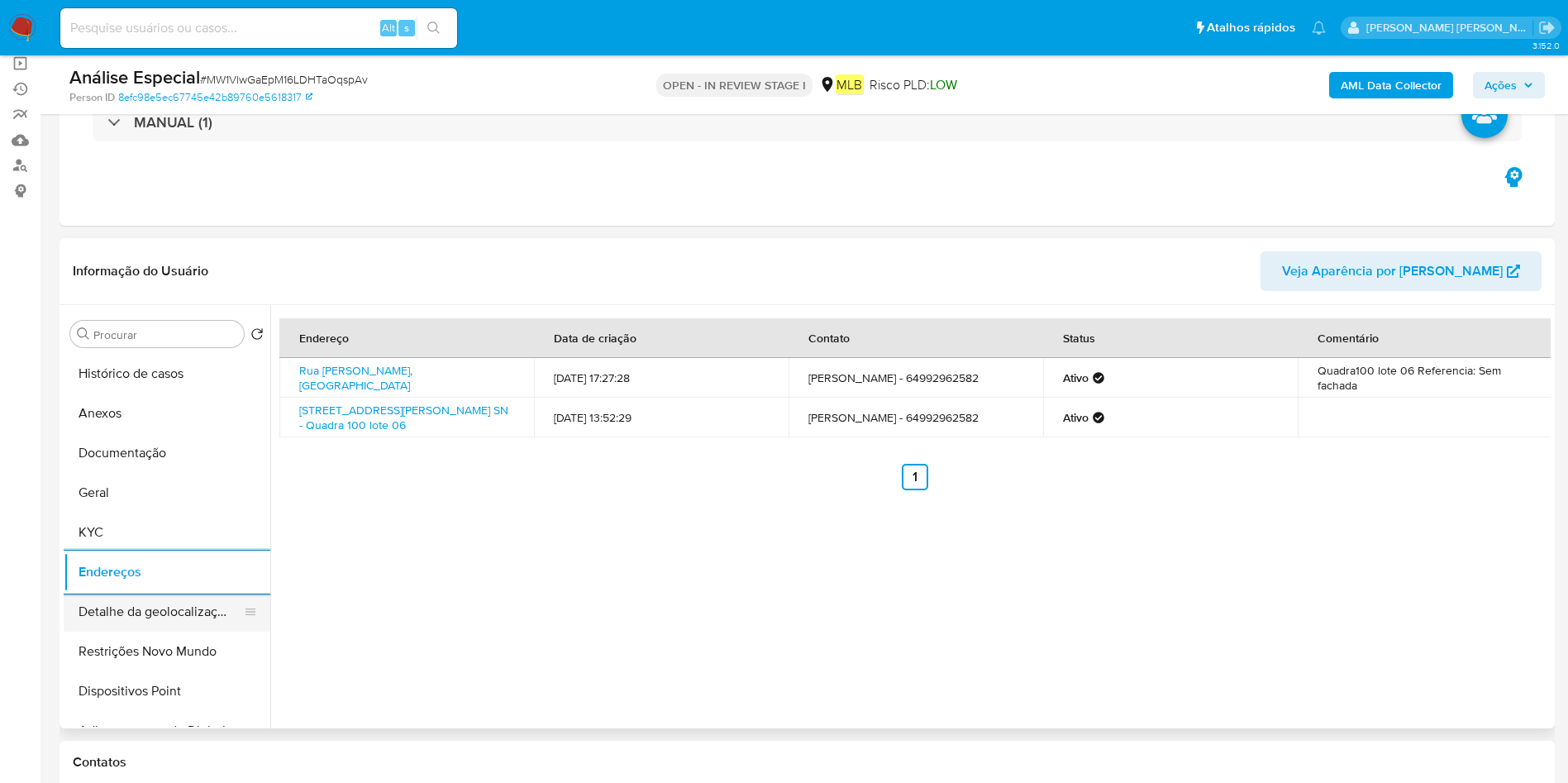
click at [180, 605] on button "Detalhe da geolocalização" at bounding box center [161, 612] width 193 height 40
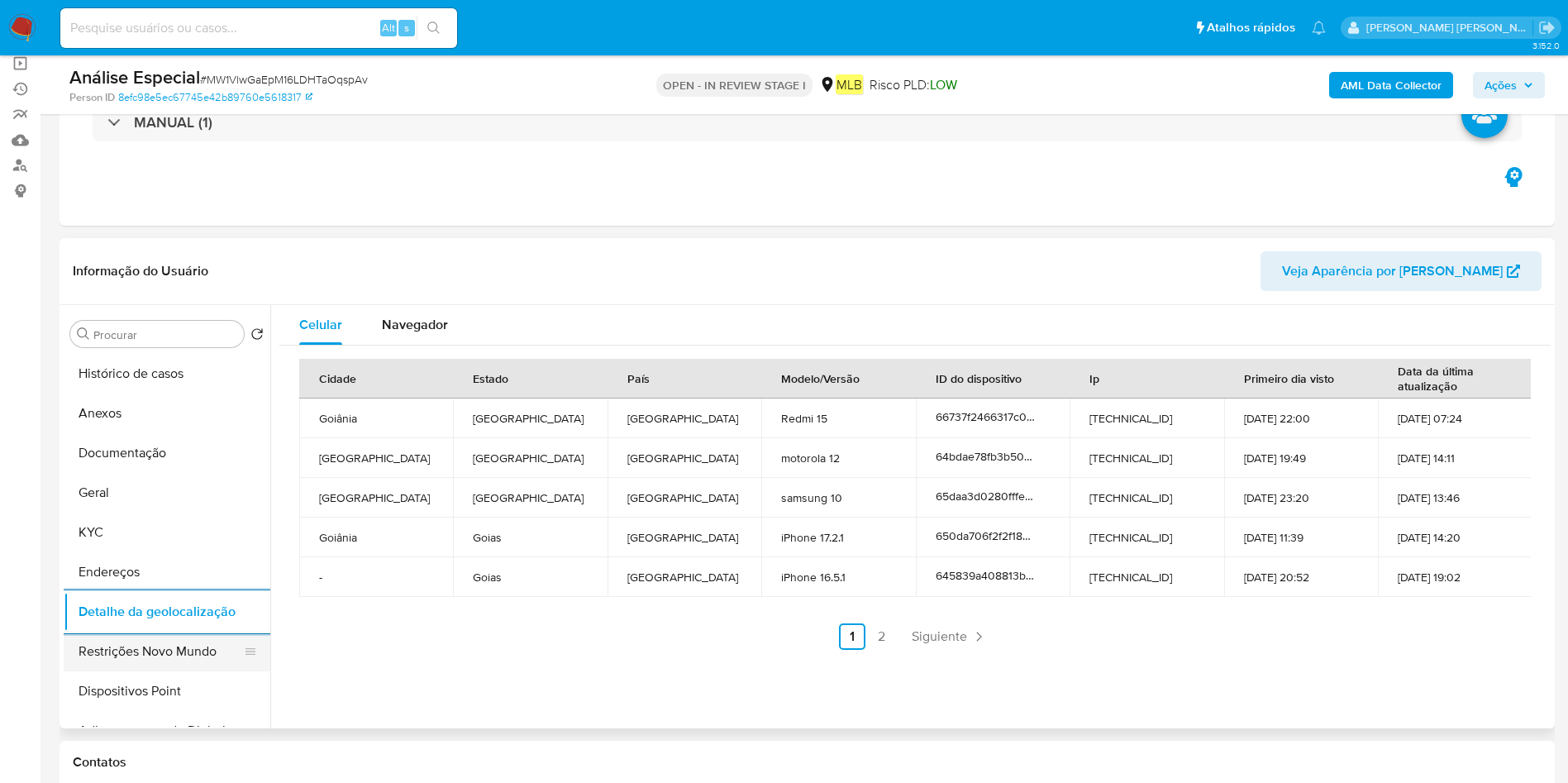
click at [192, 642] on button "Restrições Novo Mundo" at bounding box center [161, 651] width 193 height 40
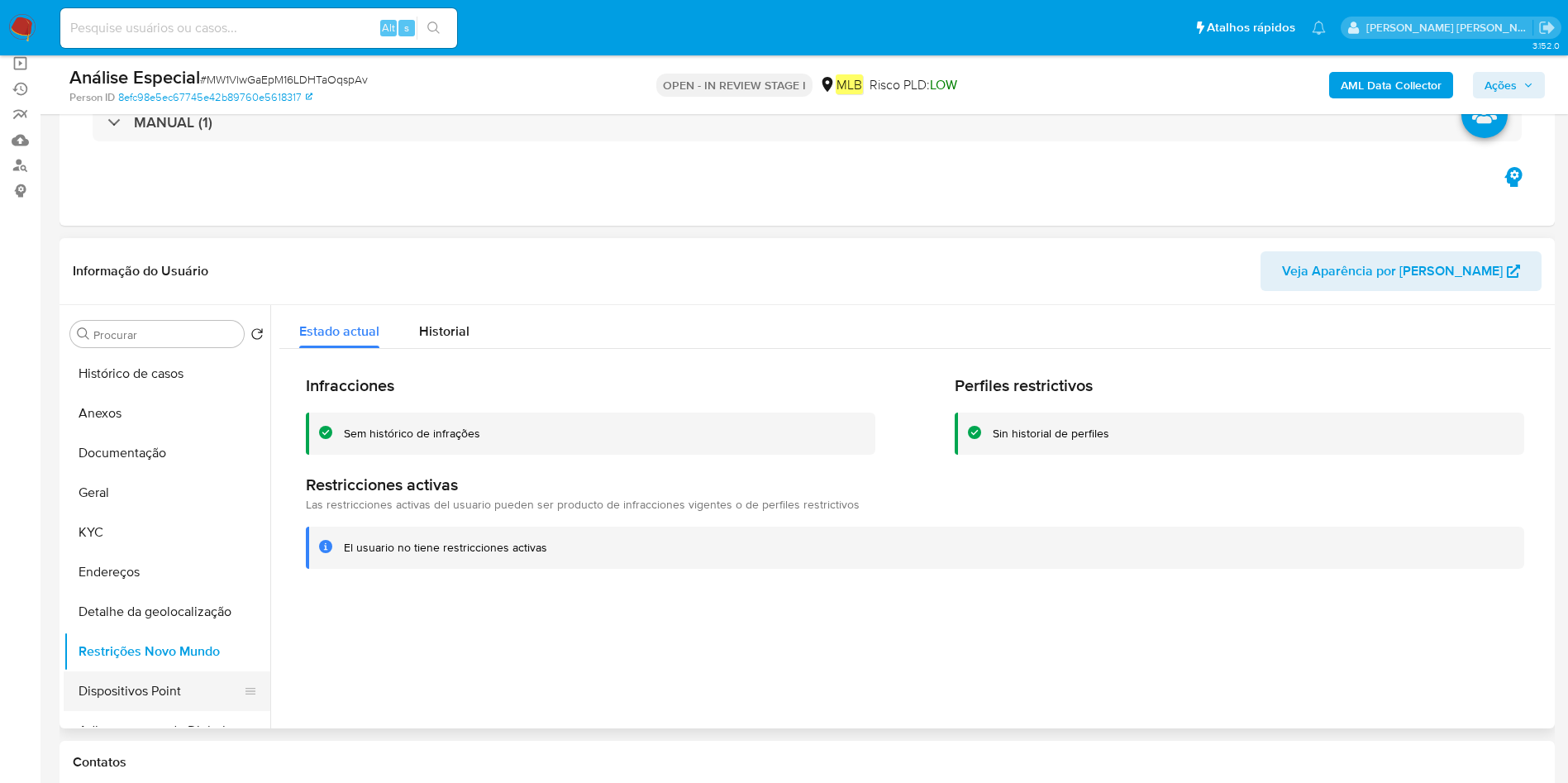
click at [181, 692] on button "Dispositivos Point" at bounding box center [161, 691] width 193 height 40
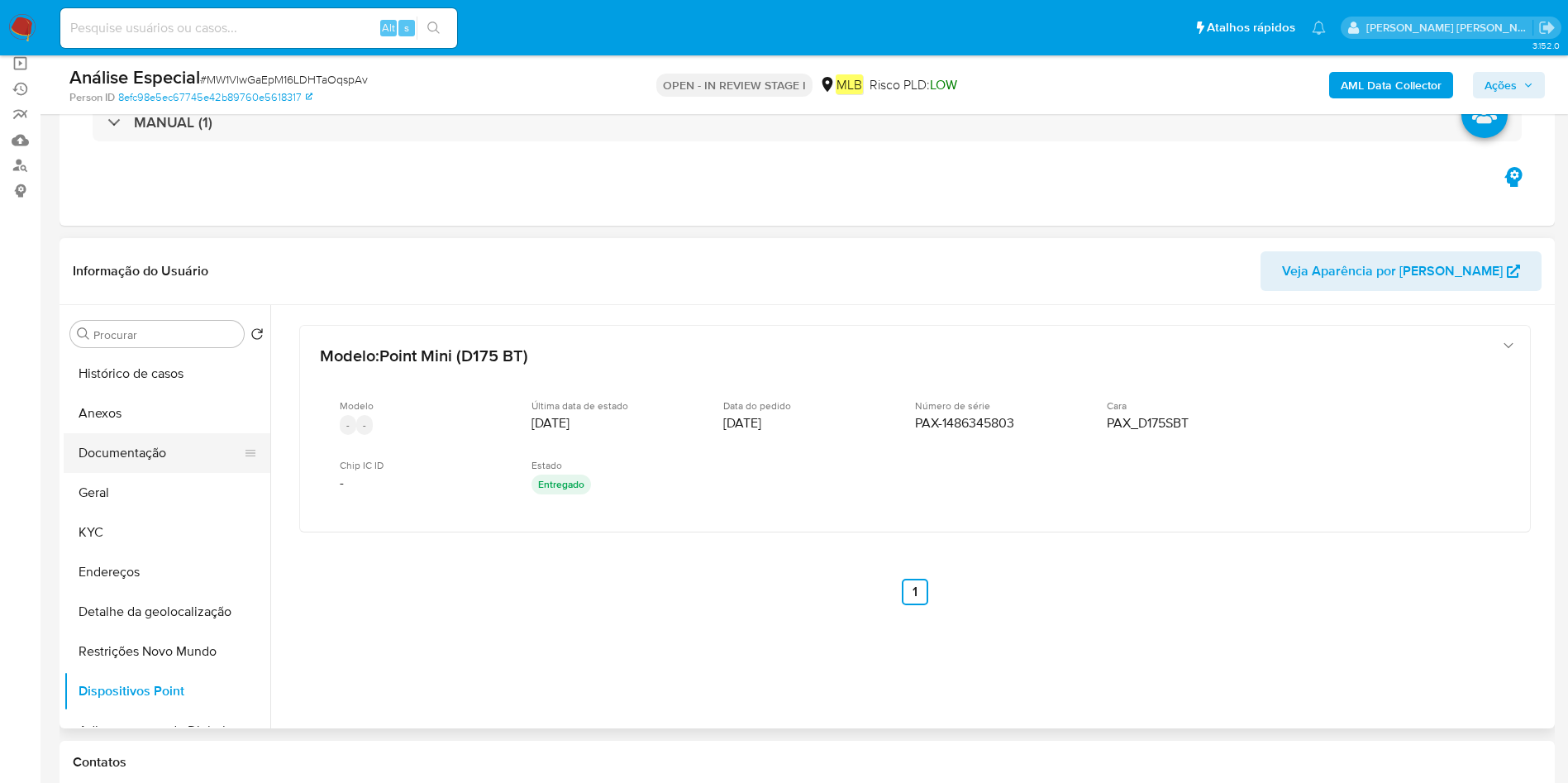
click at [147, 451] on button "Documentação" at bounding box center [161, 453] width 193 height 40
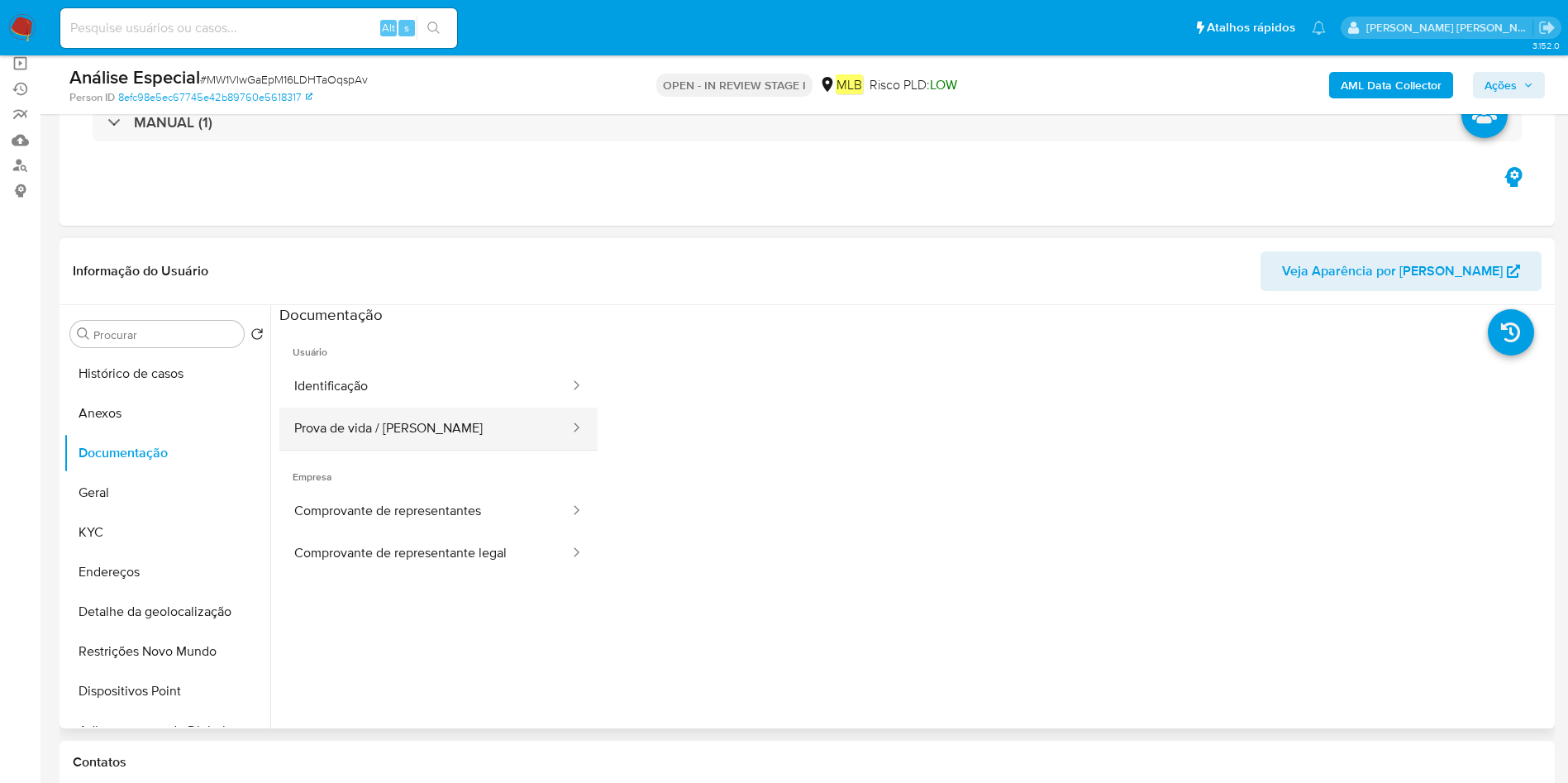
click at [437, 417] on button "Prova de vida / Selfie" at bounding box center [426, 429] width 292 height 43
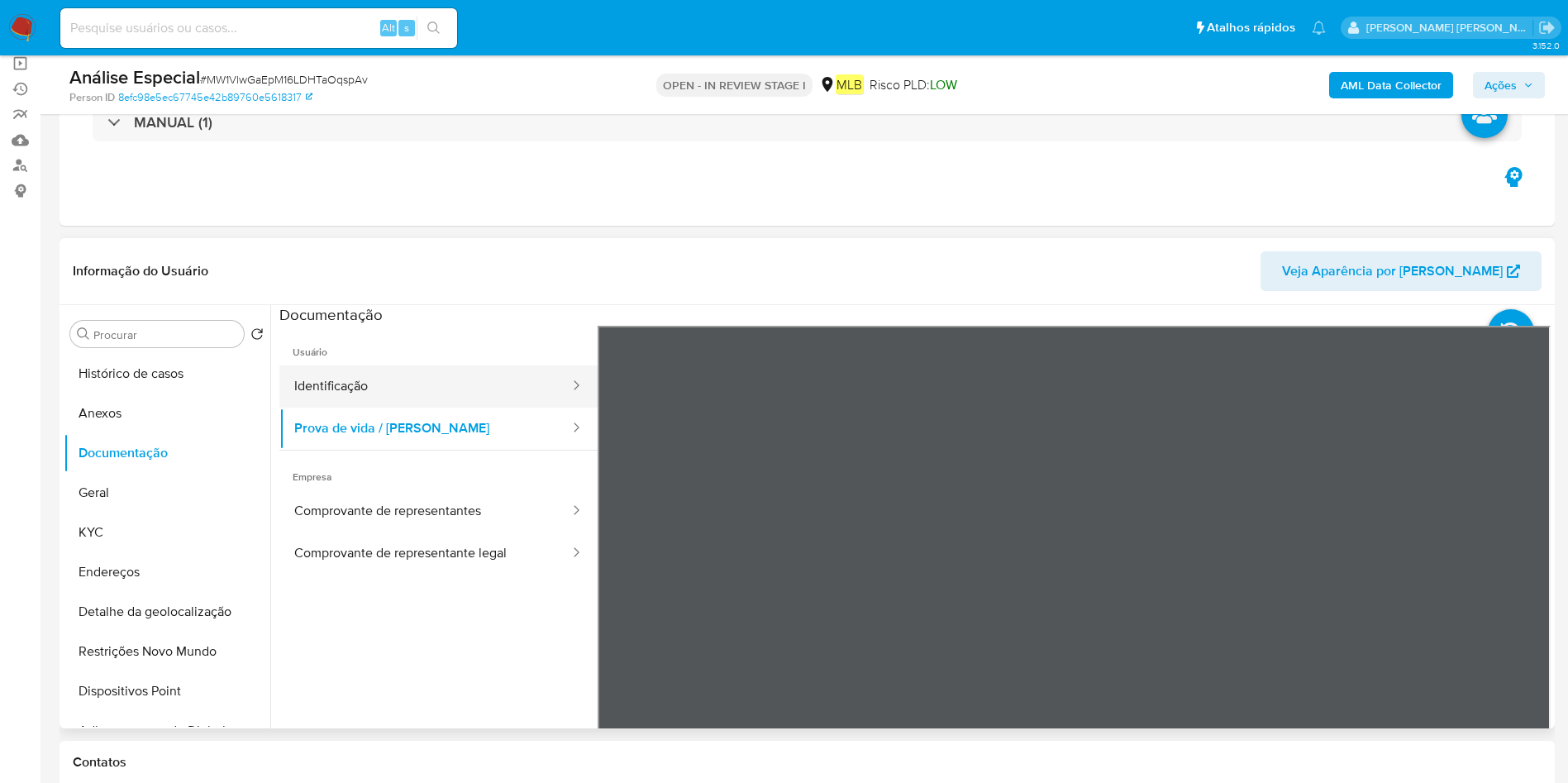
click at [378, 390] on button "Identificação" at bounding box center [426, 387] width 292 height 43
